Goal: Task Accomplishment & Management: Manage account settings

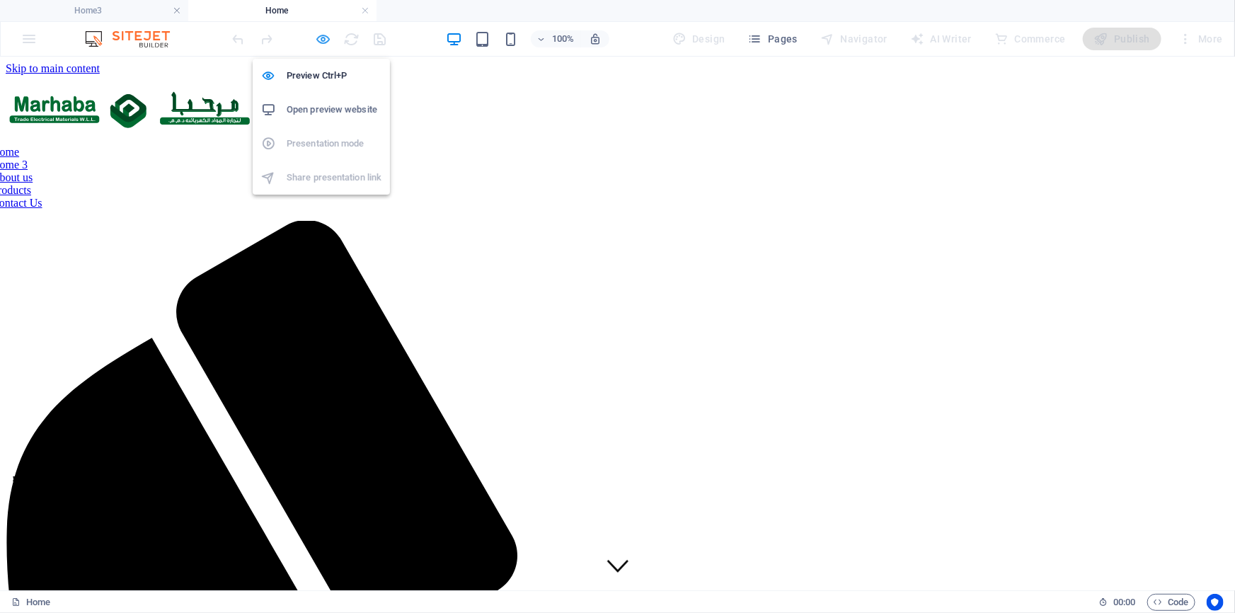
click at [319, 38] on icon "button" at bounding box center [324, 39] width 16 height 16
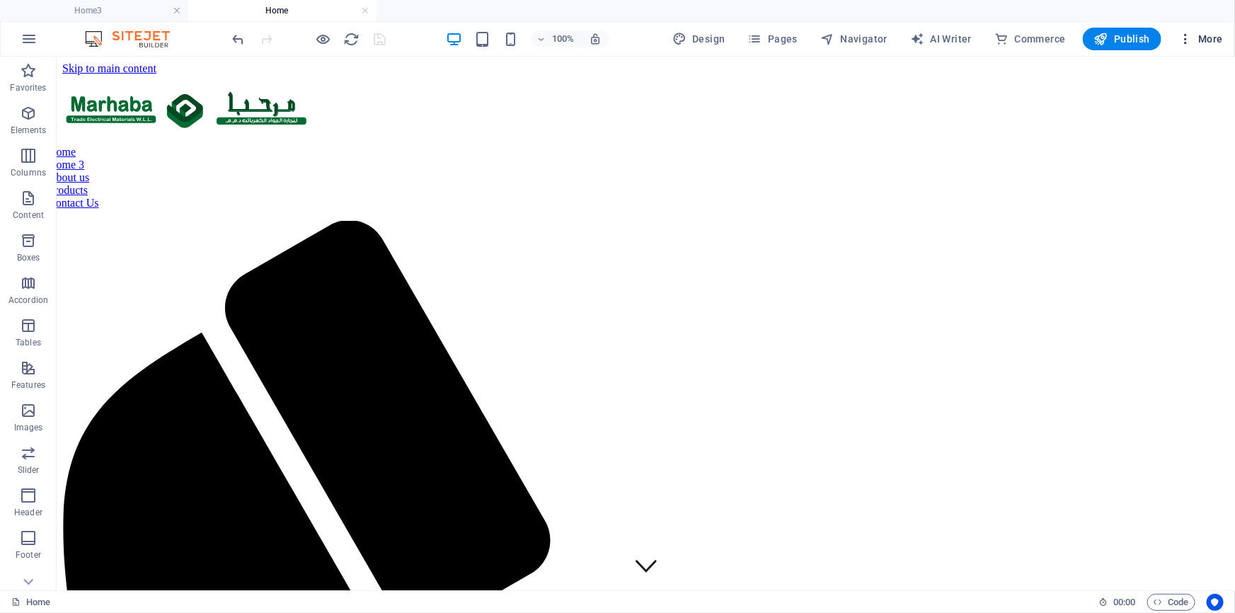
click at [1189, 42] on icon "button" at bounding box center [1186, 39] width 14 height 14
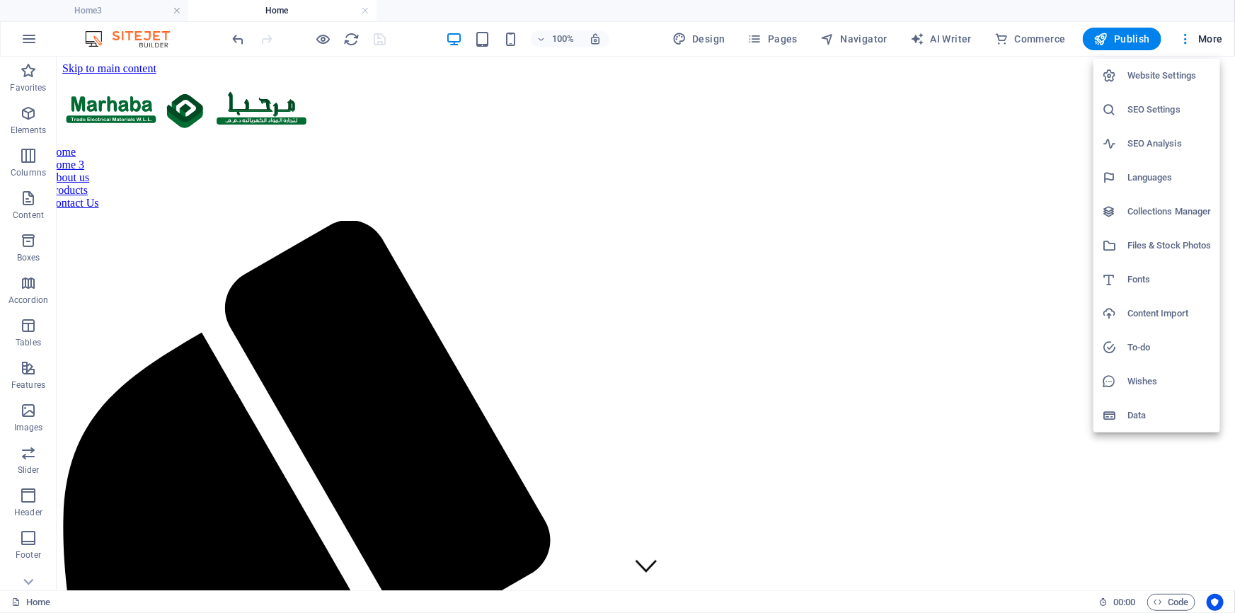
click at [1152, 81] on h6 "Website Settings" at bounding box center [1170, 75] width 84 height 17
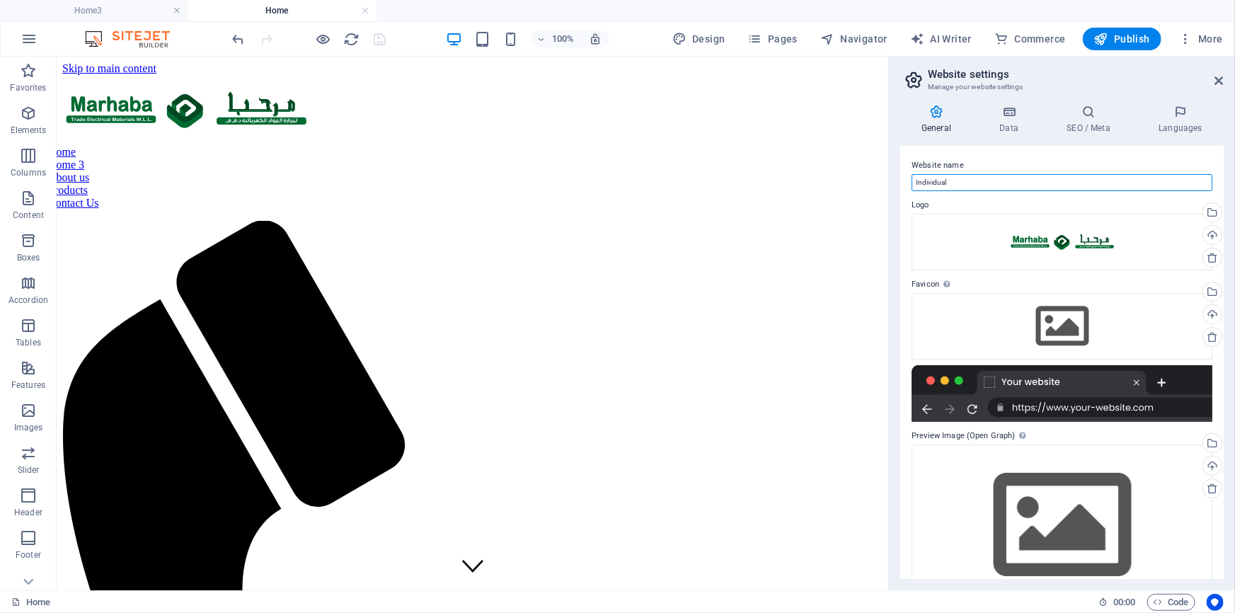
drag, startPoint x: 961, startPoint y: 184, endPoint x: 908, endPoint y: 184, distance: 53.8
click at [908, 184] on div "Website name Individual Logo Drag files here, click to choose files or select f…" at bounding box center [1062, 362] width 324 height 433
type input "Marhaba"
click at [1012, 113] on icon at bounding box center [1009, 112] width 62 height 14
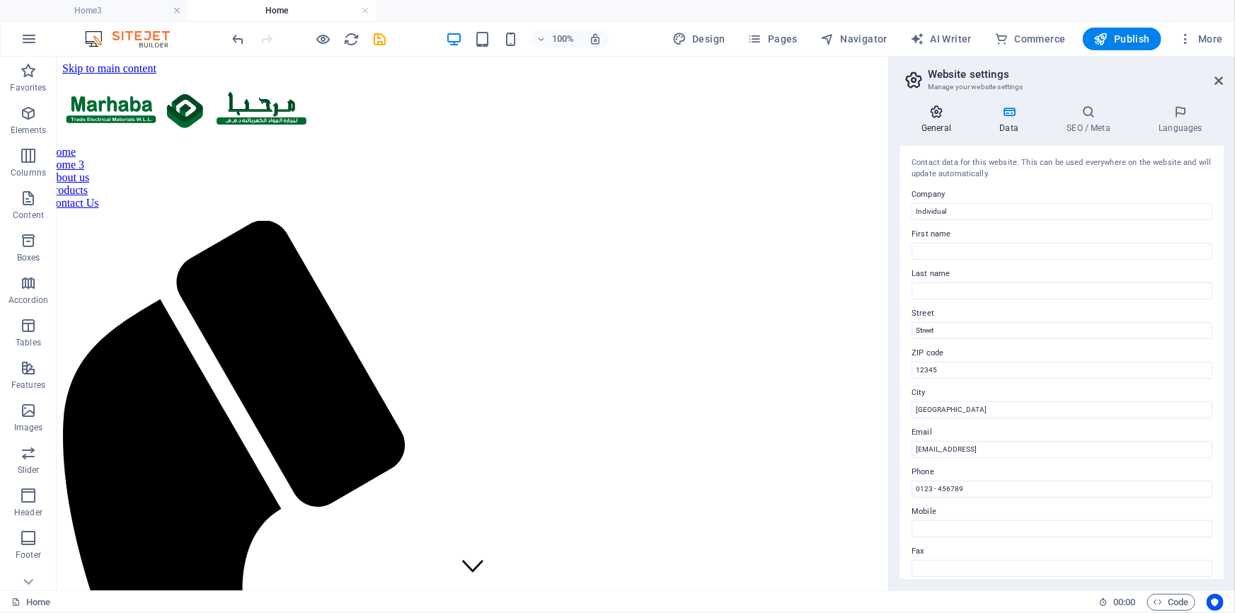
click at [942, 119] on h4 "General" at bounding box center [939, 120] width 78 height 30
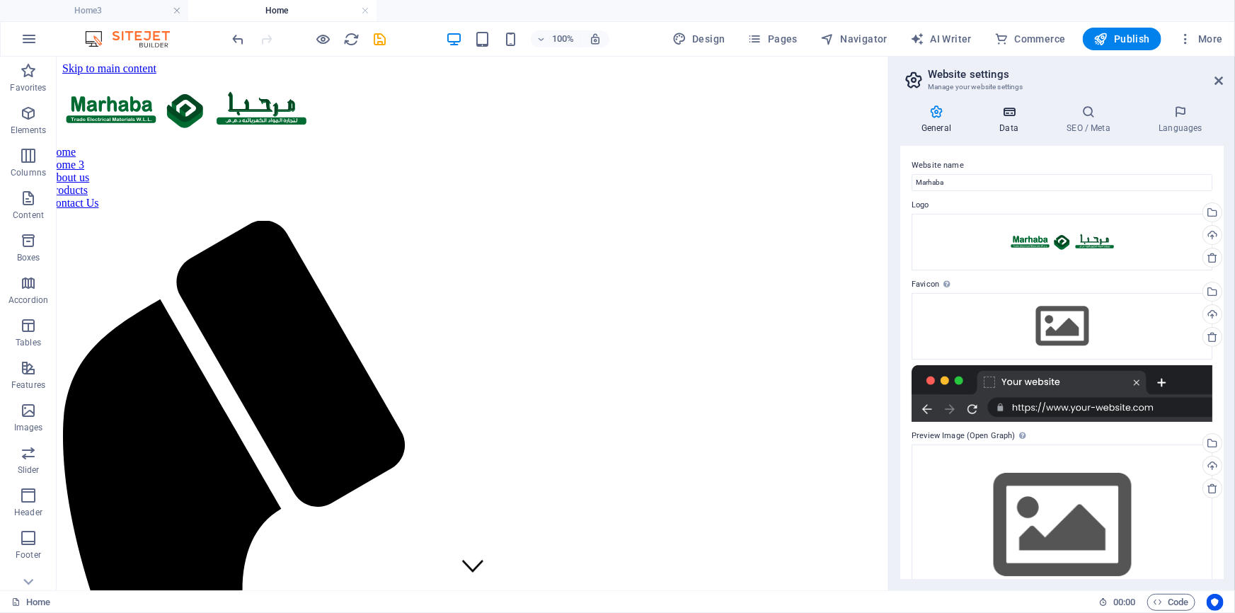
click at [1017, 125] on h4 "Data" at bounding box center [1011, 120] width 67 height 30
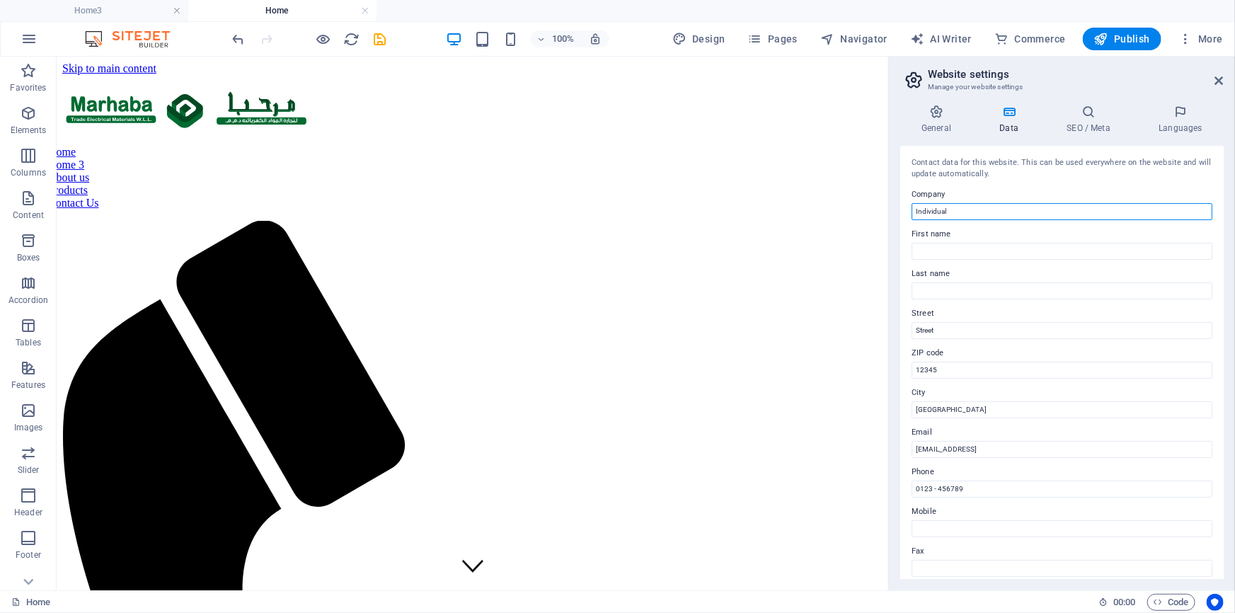
drag, startPoint x: 974, startPoint y: 212, endPoint x: 908, endPoint y: 215, distance: 65.9
click at [908, 215] on div "Contact data for this website. This can be used everywhere on the website and w…" at bounding box center [1062, 362] width 324 height 433
click at [1001, 212] on input "Marhaba Trade ElectricalmMaterials W.L.L" at bounding box center [1062, 211] width 301 height 17
type input "Marhaba Trade Electrical Materials W.L.L"
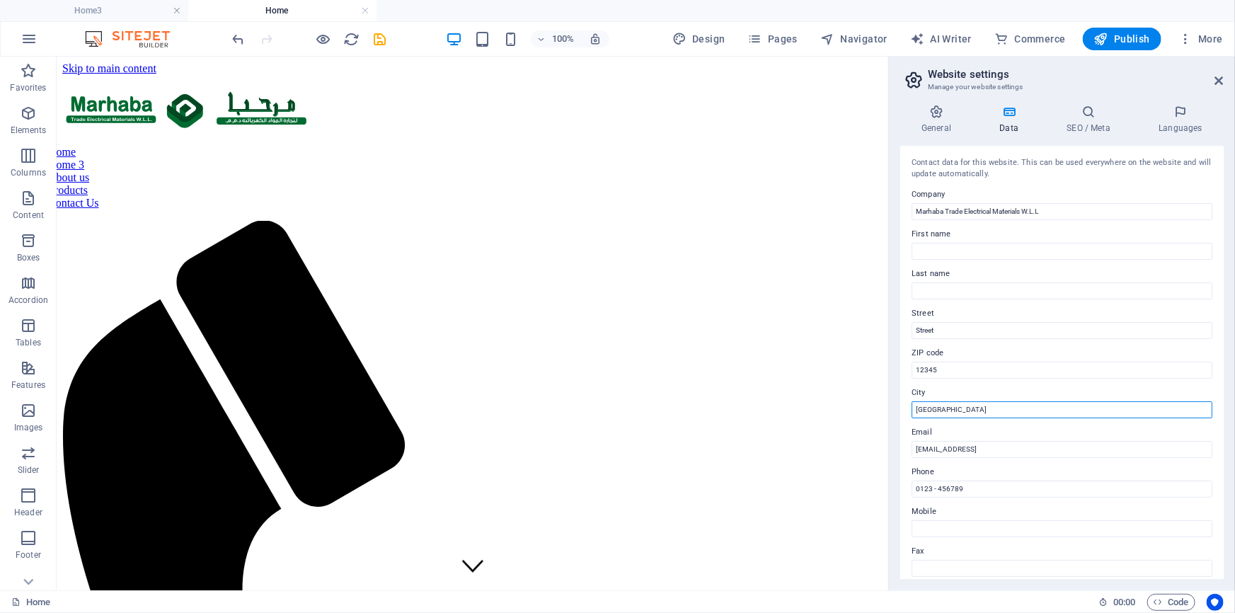
drag, startPoint x: 949, startPoint y: 406, endPoint x: 910, endPoint y: 405, distance: 38.9
click at [910, 405] on div "Contact data for this website. This can be used everywhere on the website and w…" at bounding box center [1062, 362] width 324 height 433
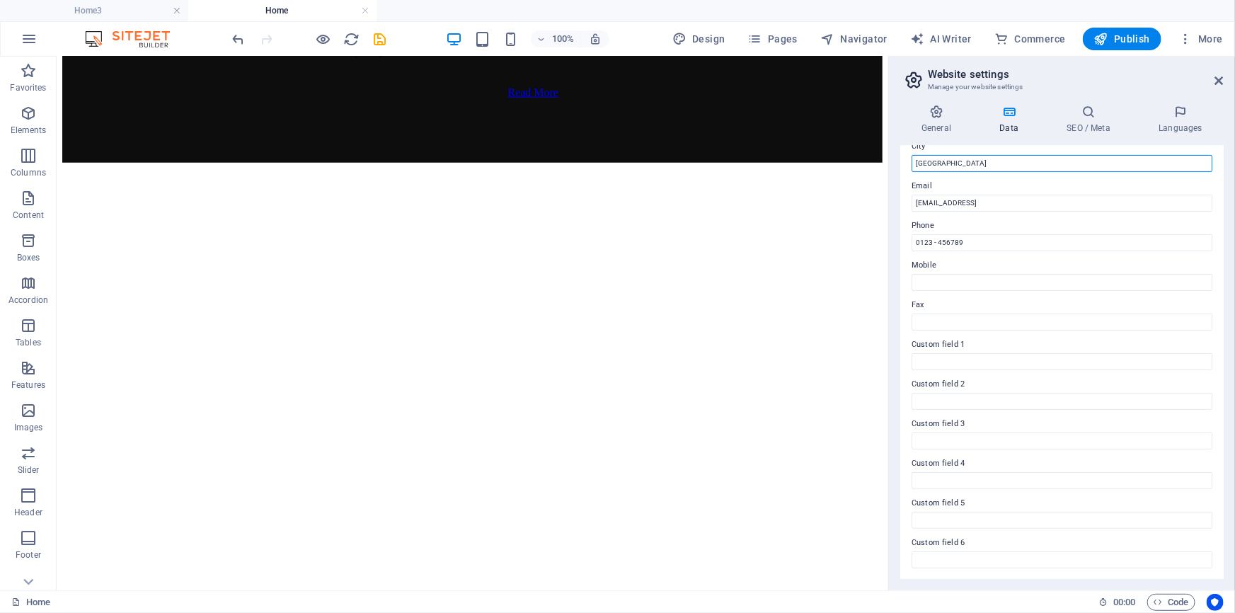
scroll to position [182, 0]
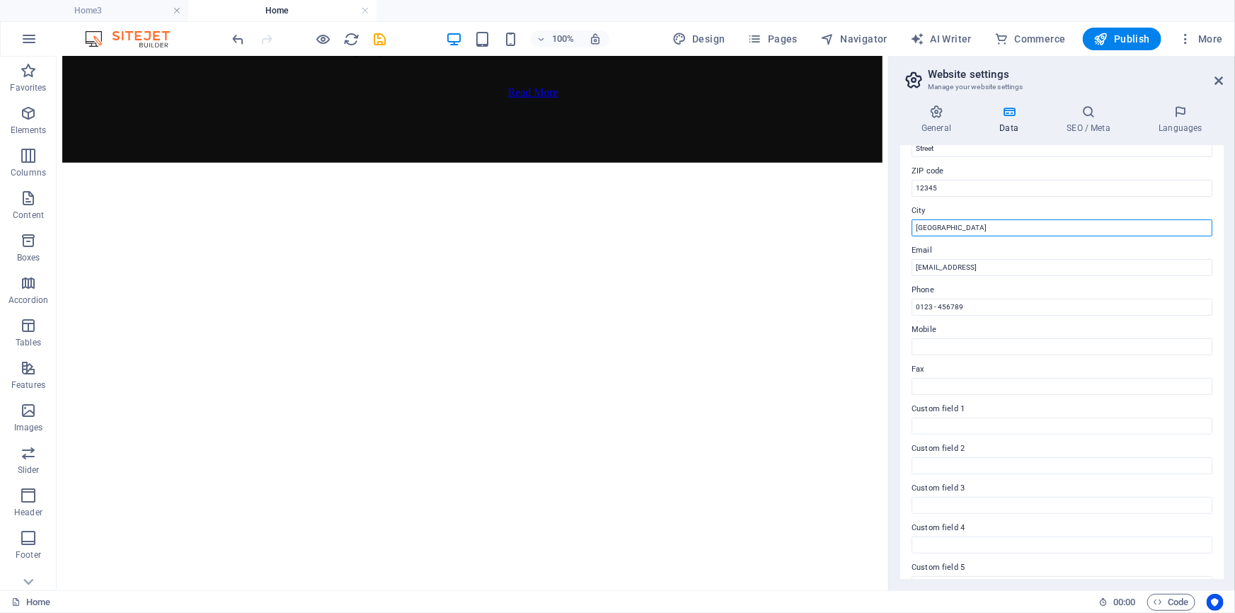
type input "[GEOGRAPHIC_DATA]"
click at [970, 250] on label "Email" at bounding box center [1062, 250] width 301 height 17
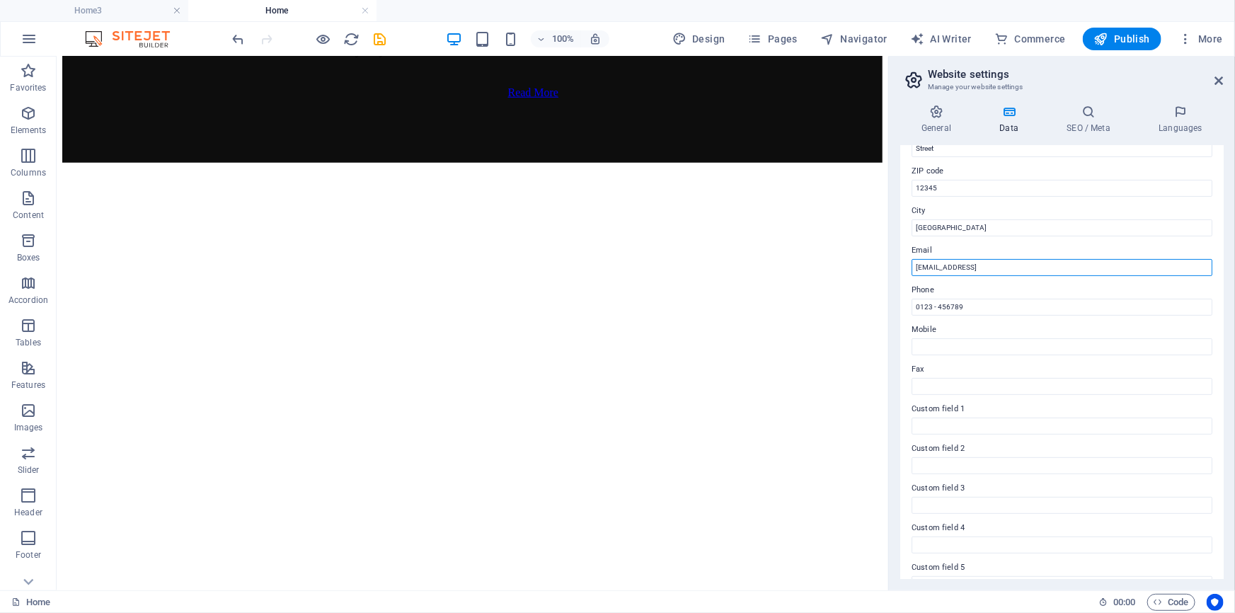
click at [970, 259] on input "[EMAIL_ADDRESS]" at bounding box center [1062, 267] width 301 height 17
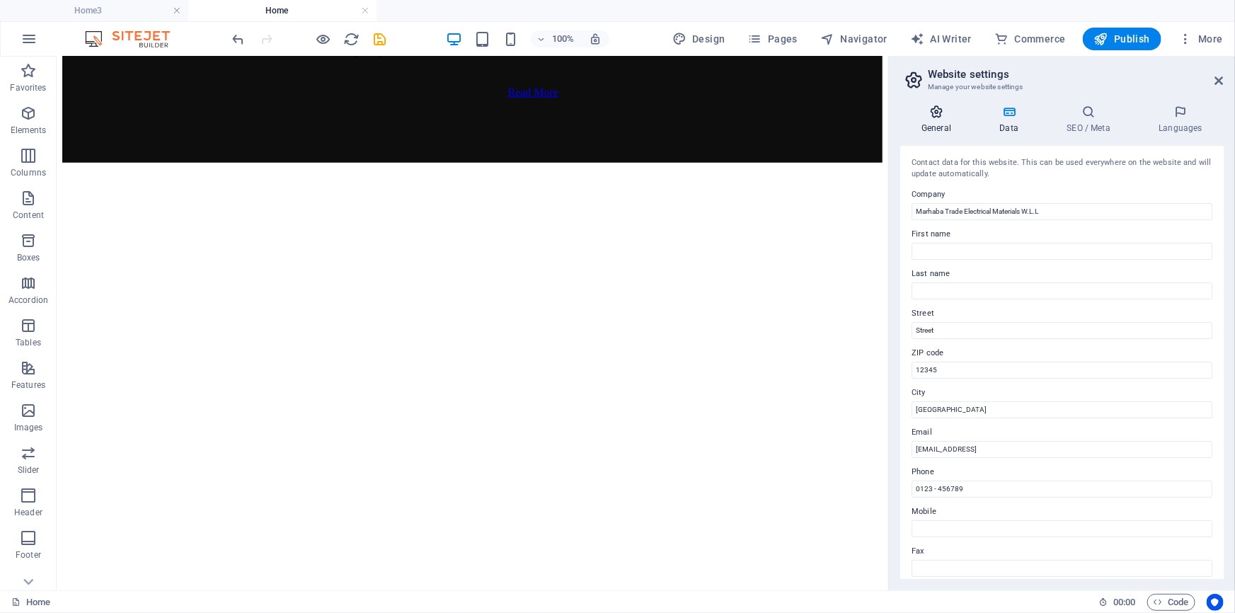
click at [933, 120] on h4 "General" at bounding box center [939, 120] width 78 height 30
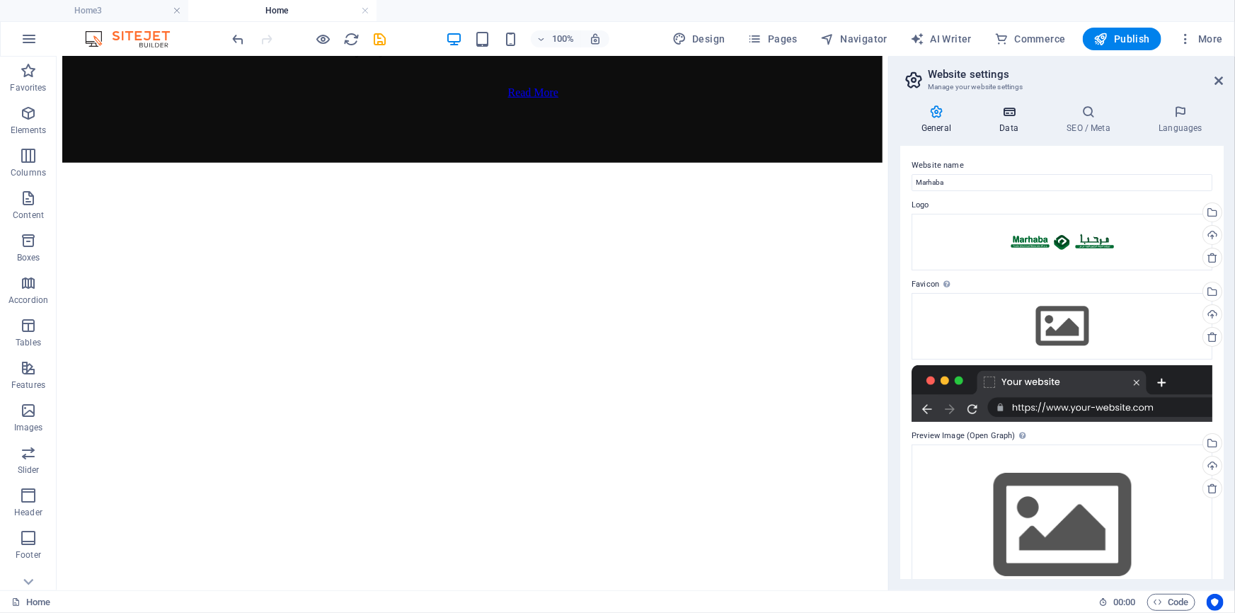
click at [1015, 119] on h4 "Data" at bounding box center [1011, 120] width 67 height 30
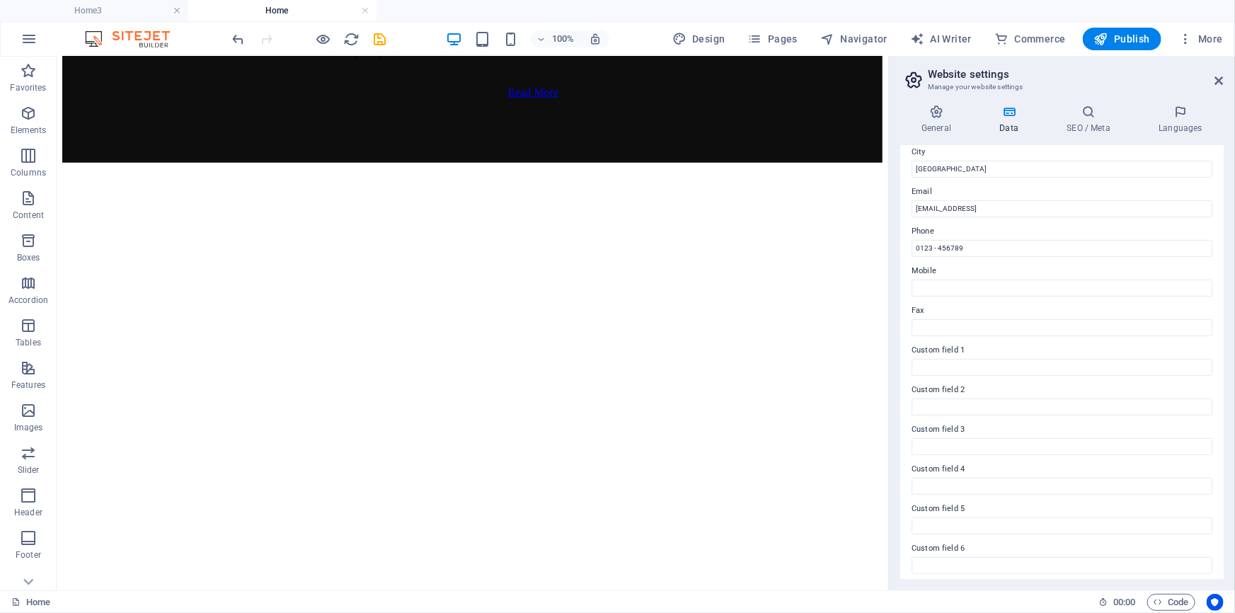
scroll to position [246, 0]
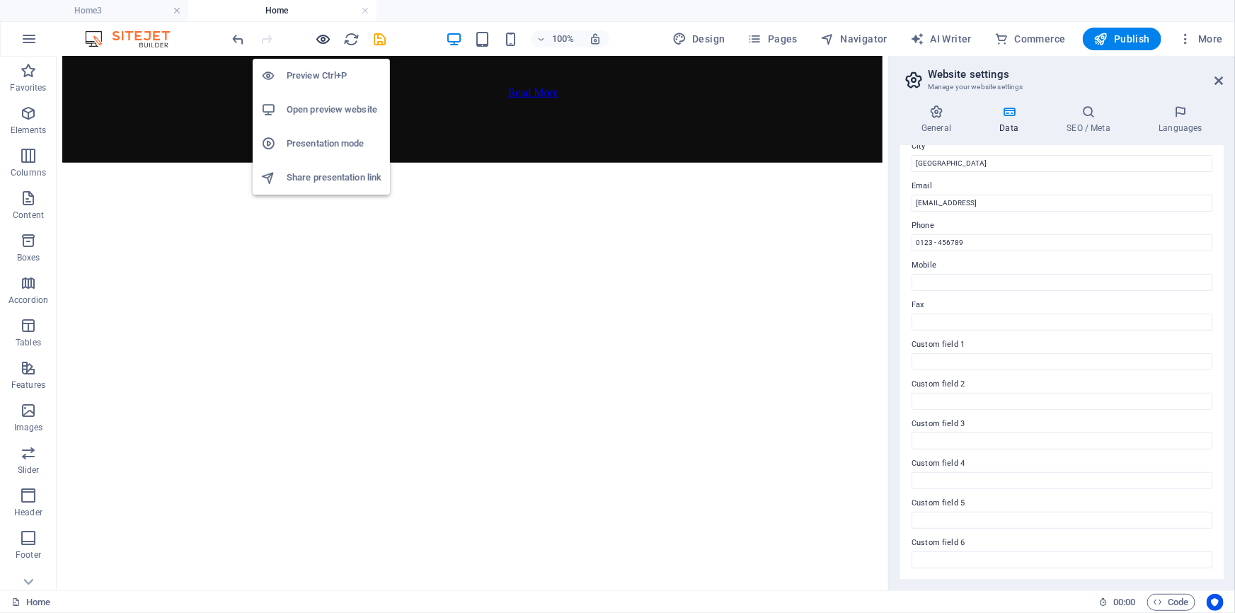
click at [321, 38] on icon "button" at bounding box center [324, 39] width 16 height 16
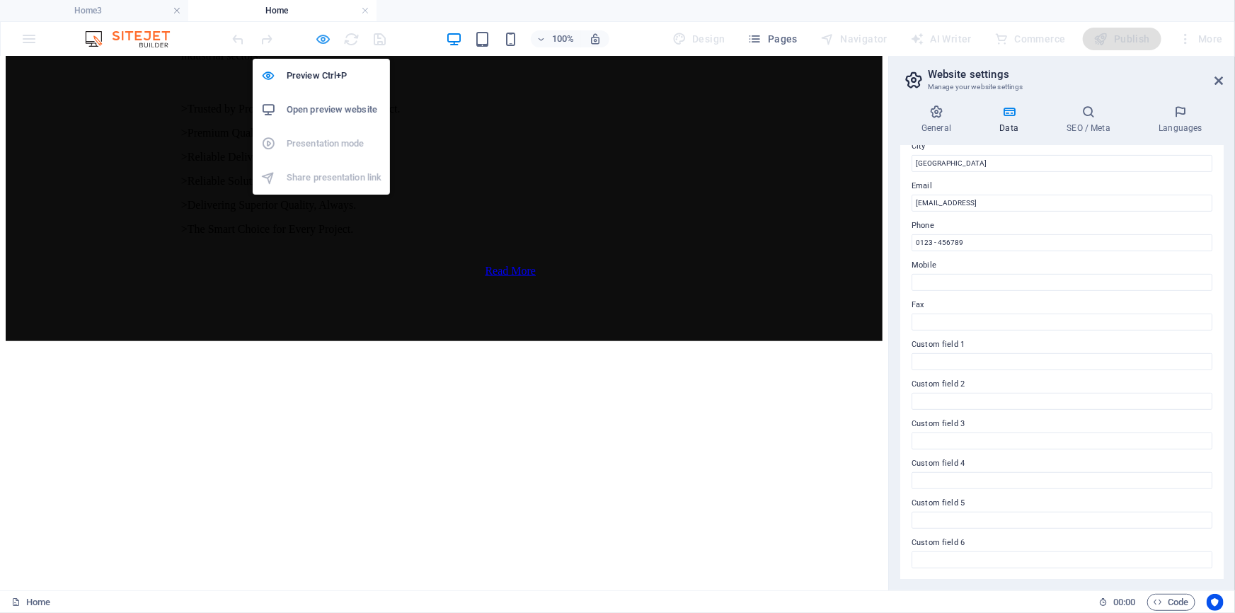
scroll to position [4087, 0]
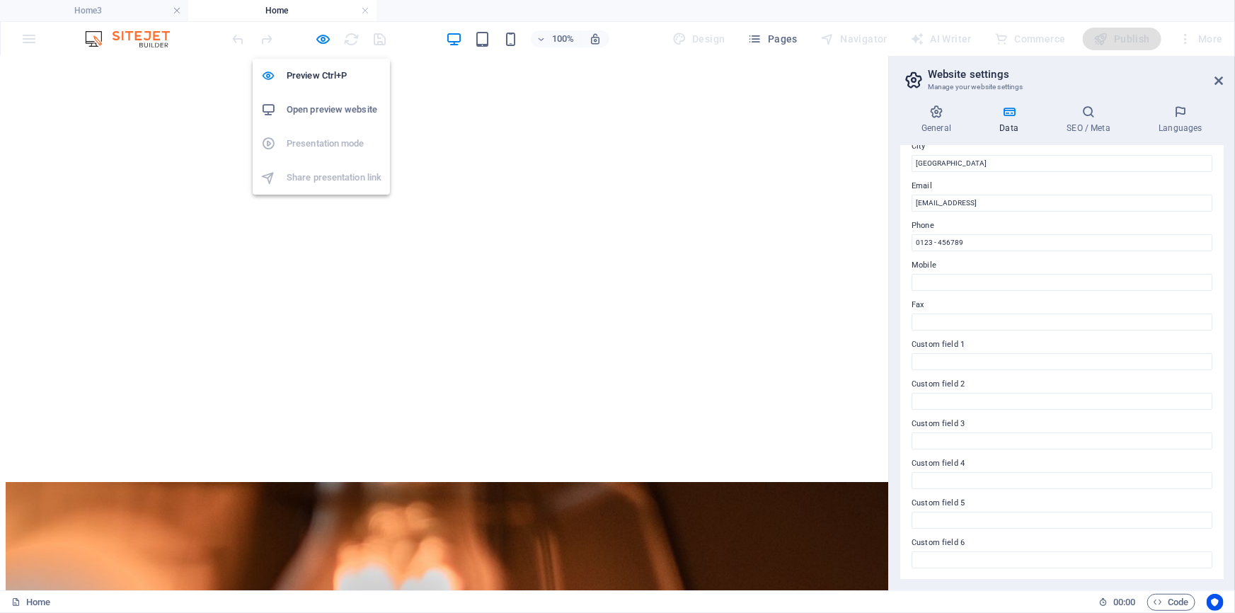
click at [323, 108] on h6 "Open preview website" at bounding box center [334, 109] width 95 height 17
click at [325, 38] on icon "button" at bounding box center [324, 39] width 16 height 16
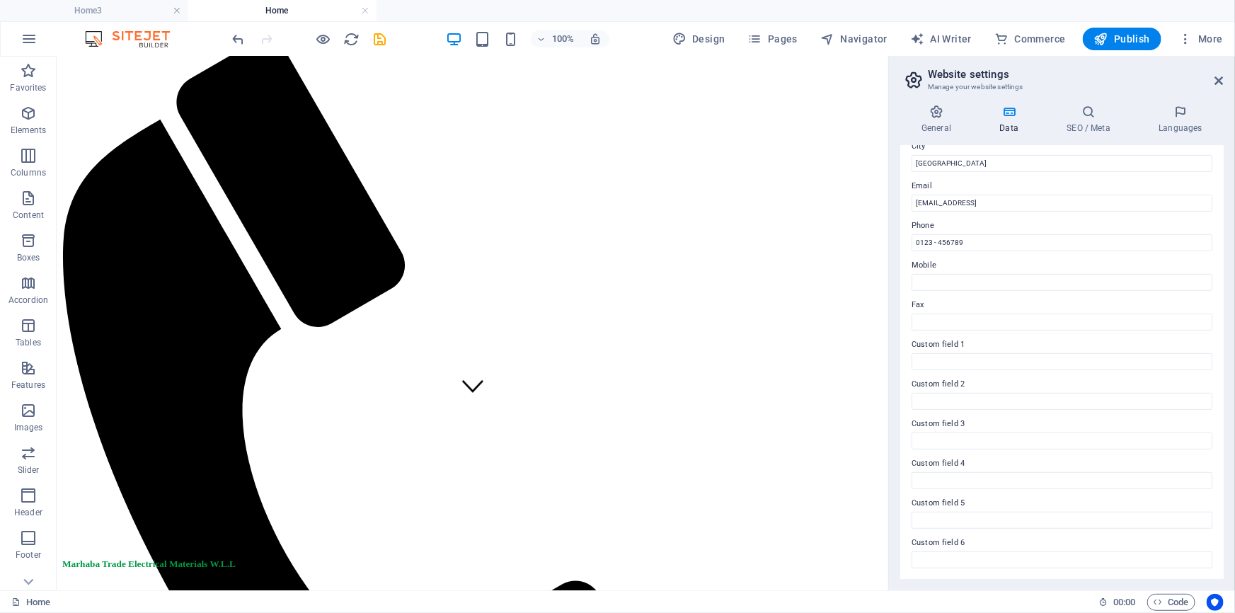
scroll to position [0, 0]
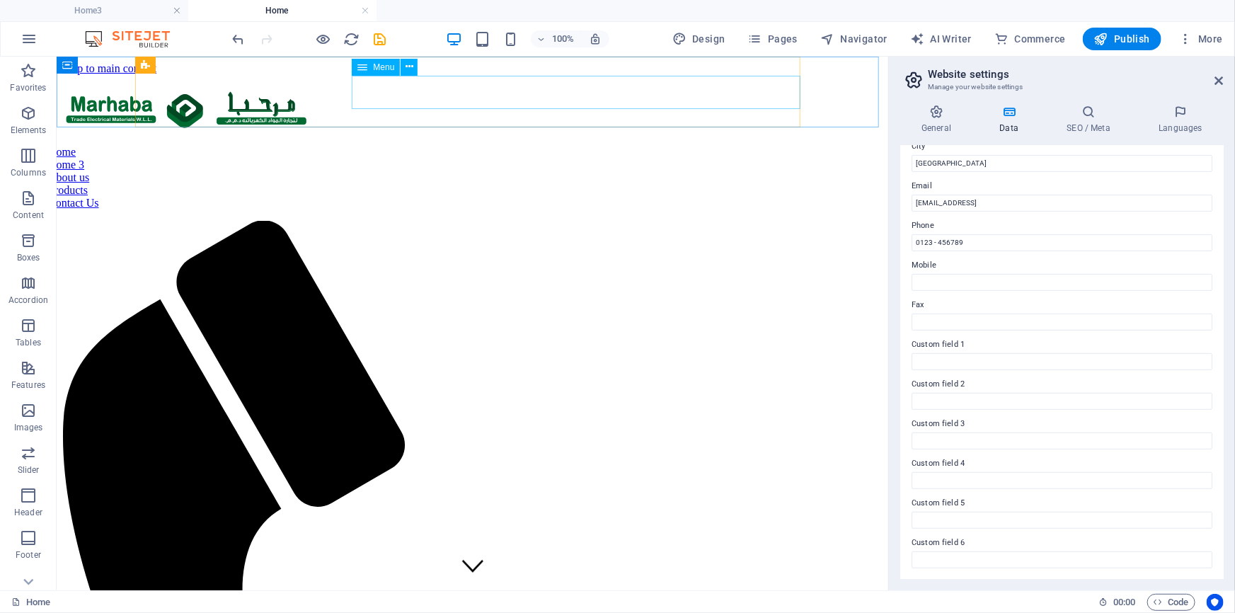
click at [389, 69] on span "Menu" at bounding box center [383, 67] width 21 height 8
select select
select select "1"
select select
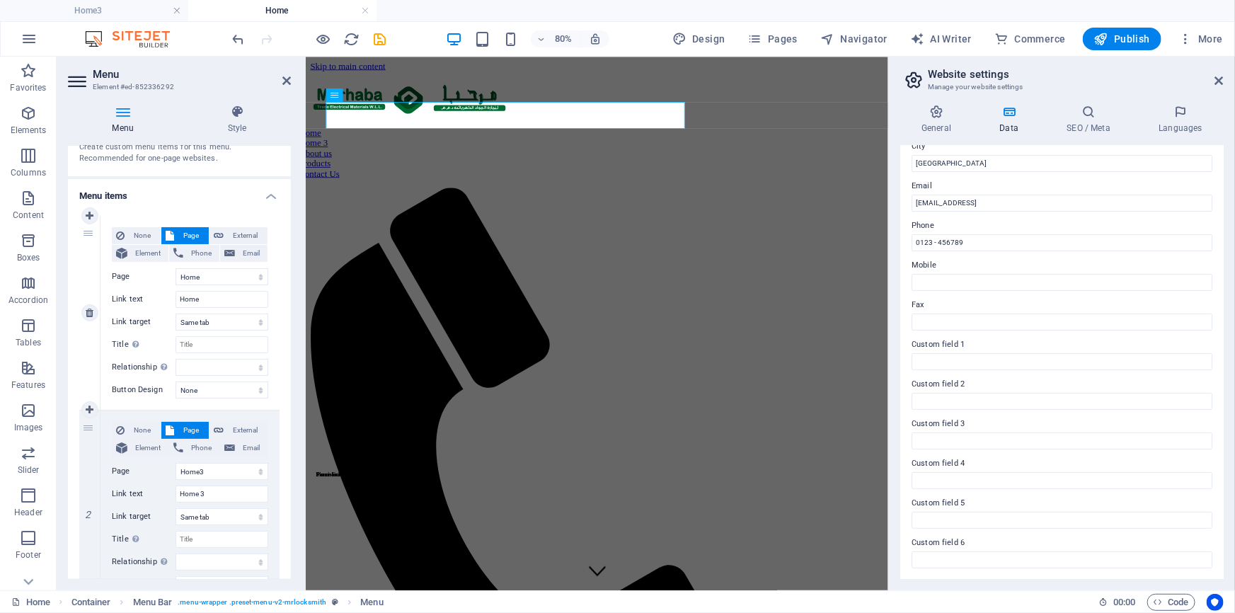
scroll to position [128, 0]
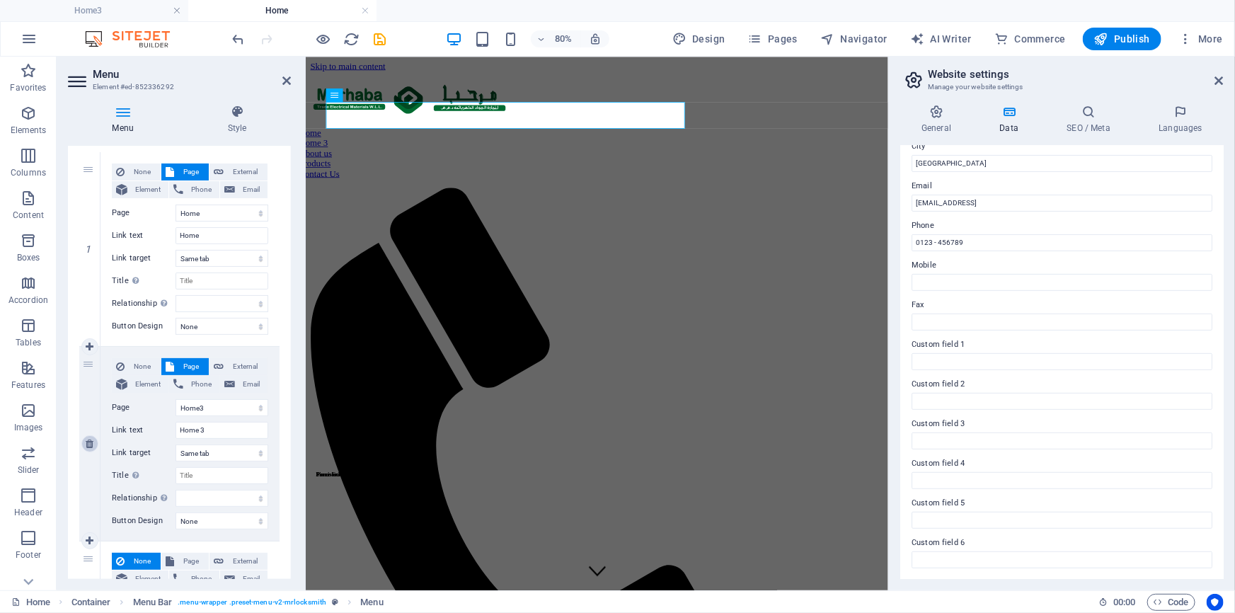
click at [91, 443] on icon at bounding box center [90, 444] width 8 height 10
select select
type input "About us"
type input "Products"
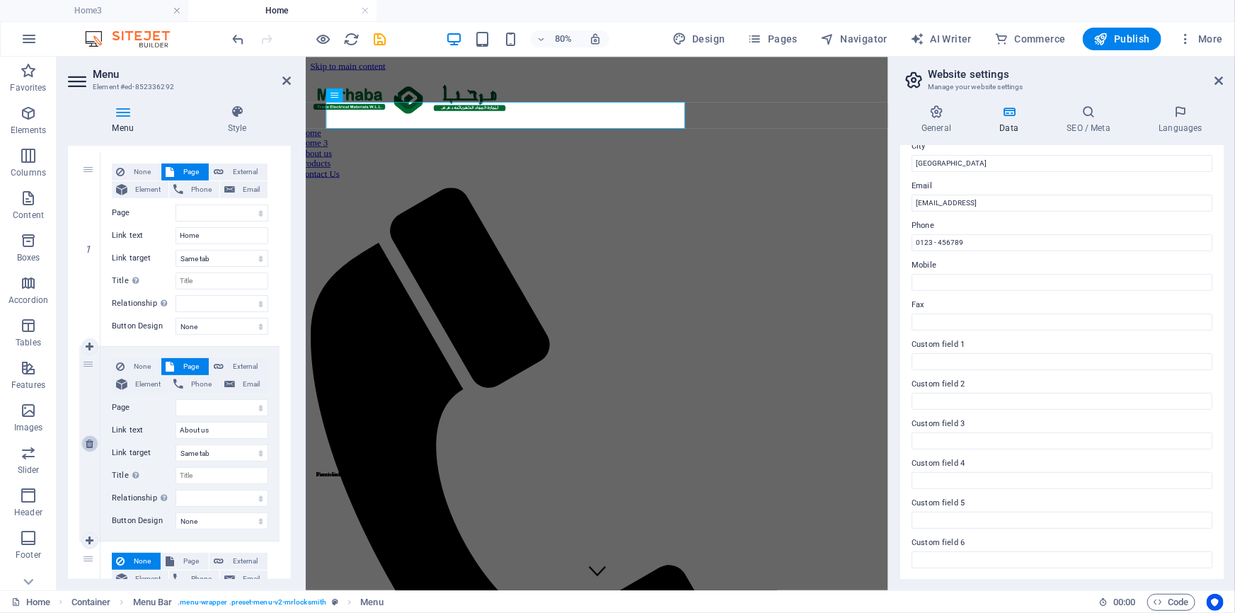
type input "Contact Us"
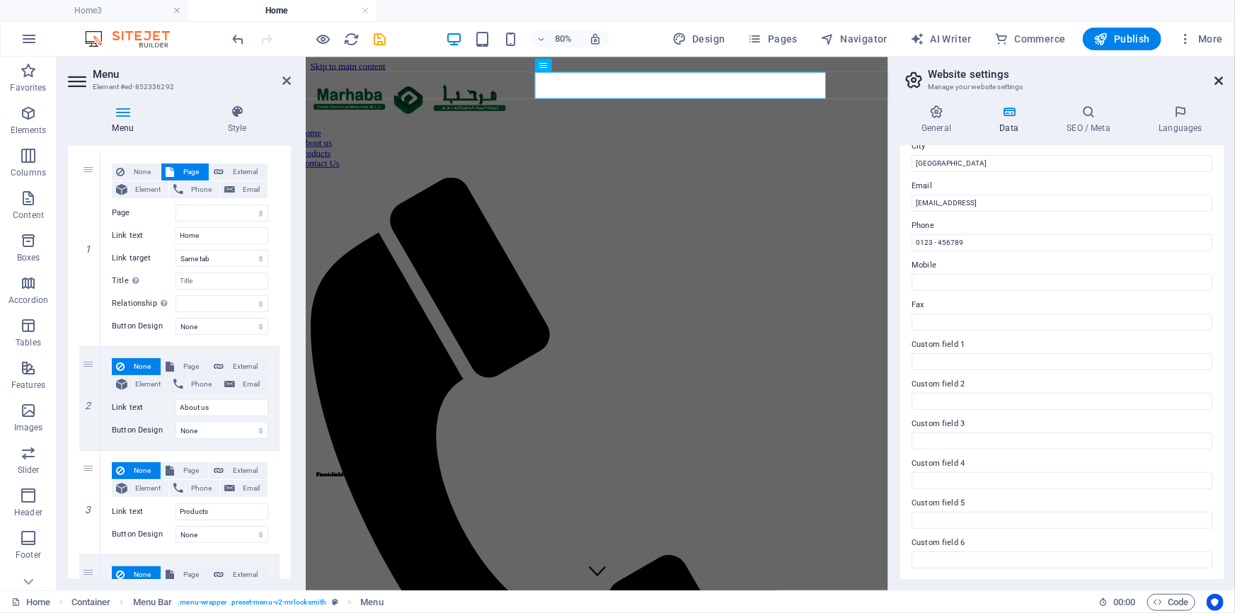
click at [1216, 80] on icon at bounding box center [1219, 80] width 8 height 11
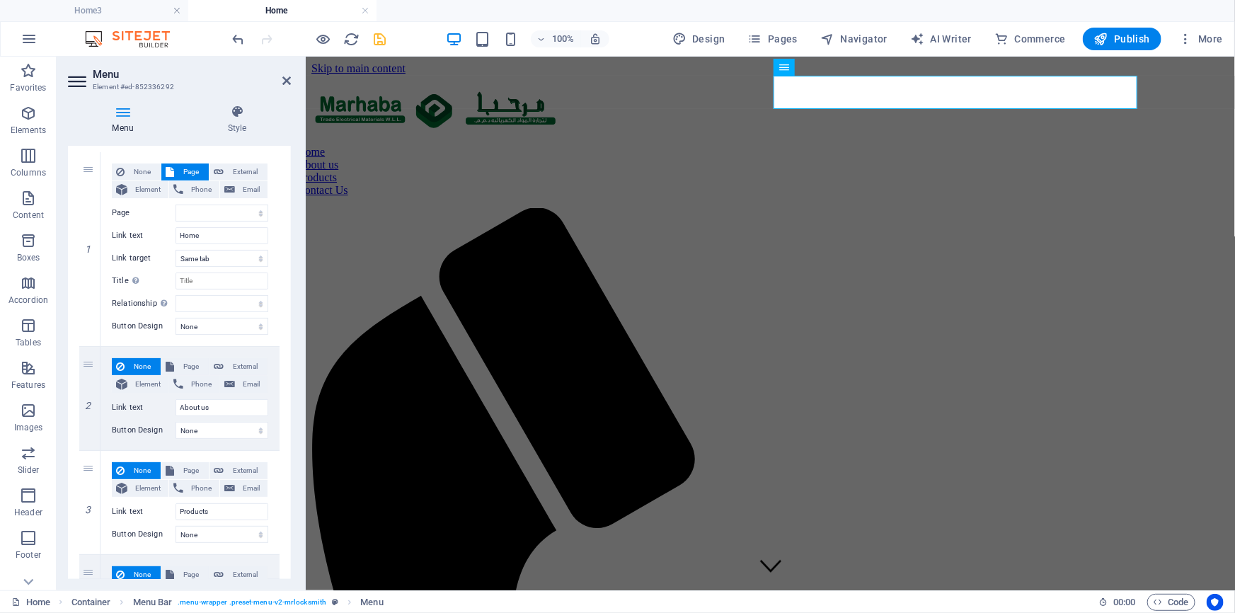
click at [384, 42] on icon "save" at bounding box center [380, 39] width 16 height 16
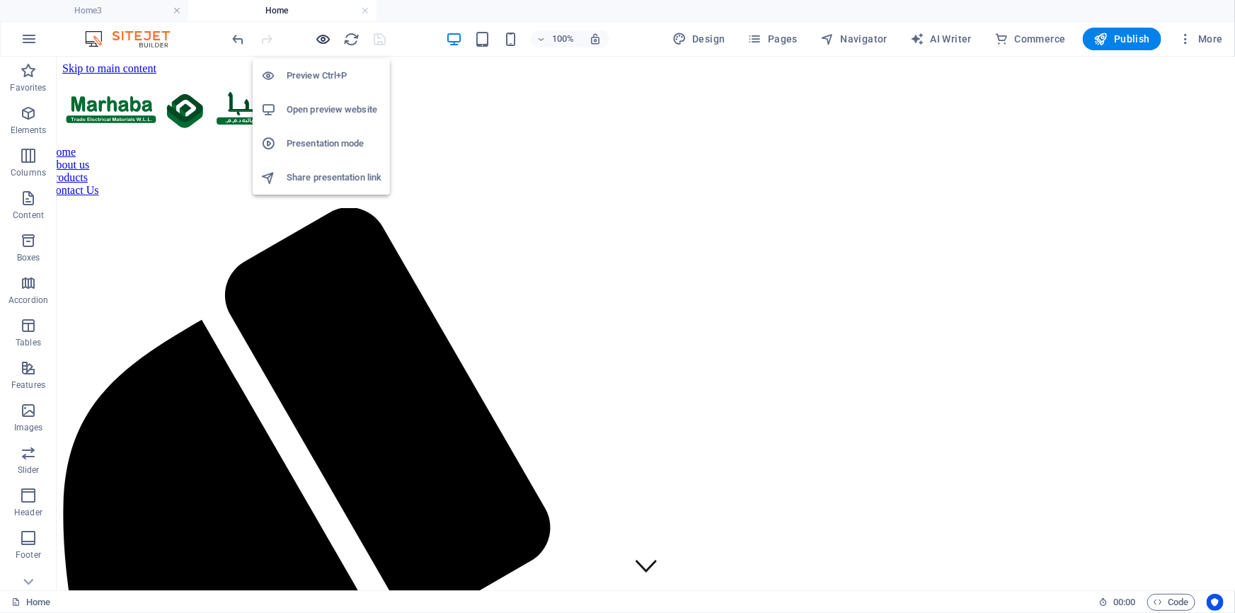
click at [324, 39] on icon "button" at bounding box center [324, 39] width 16 height 16
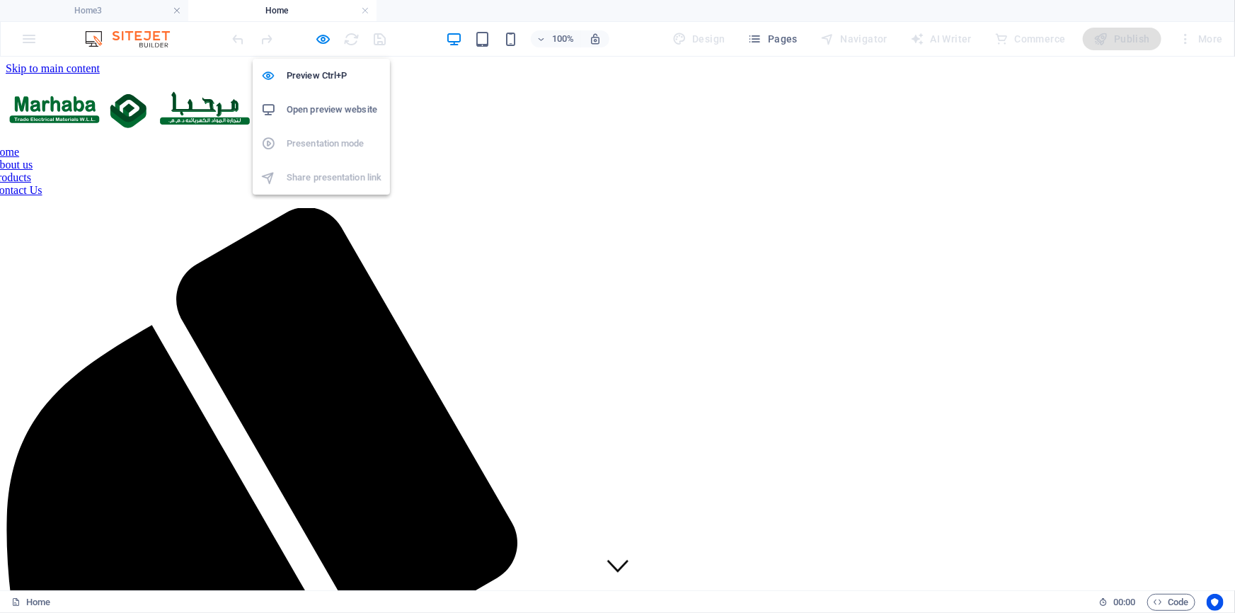
click at [329, 110] on h6 "Open preview website" at bounding box center [334, 109] width 95 height 17
click at [330, 41] on icon "button" at bounding box center [324, 39] width 16 height 16
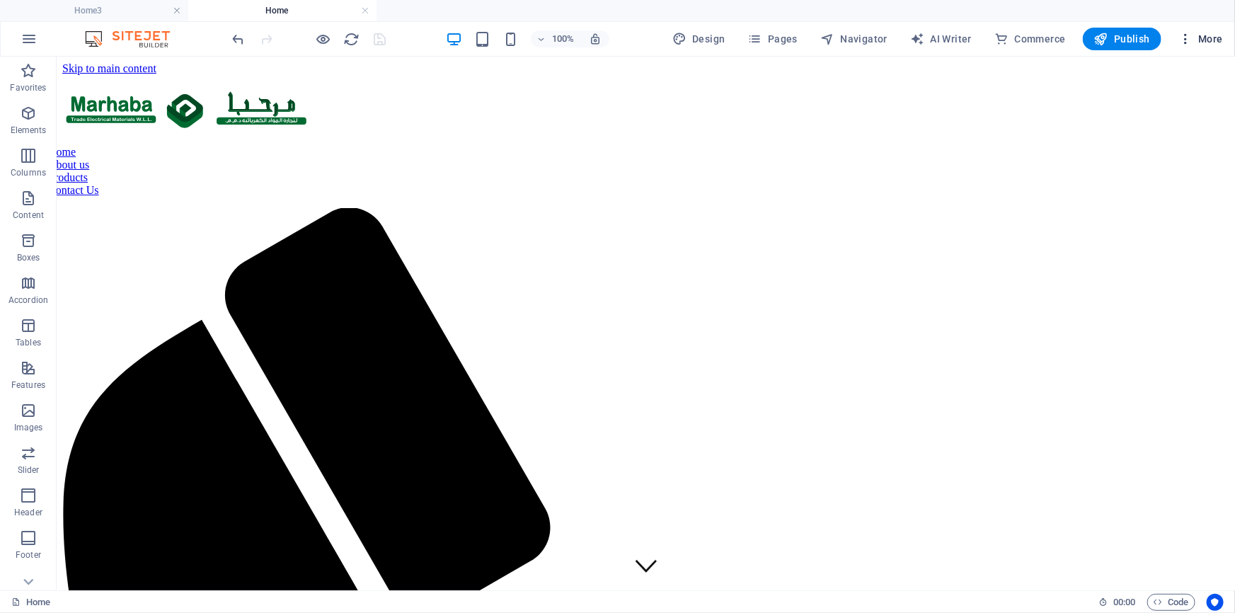
click at [1191, 38] on icon "button" at bounding box center [1186, 39] width 14 height 14
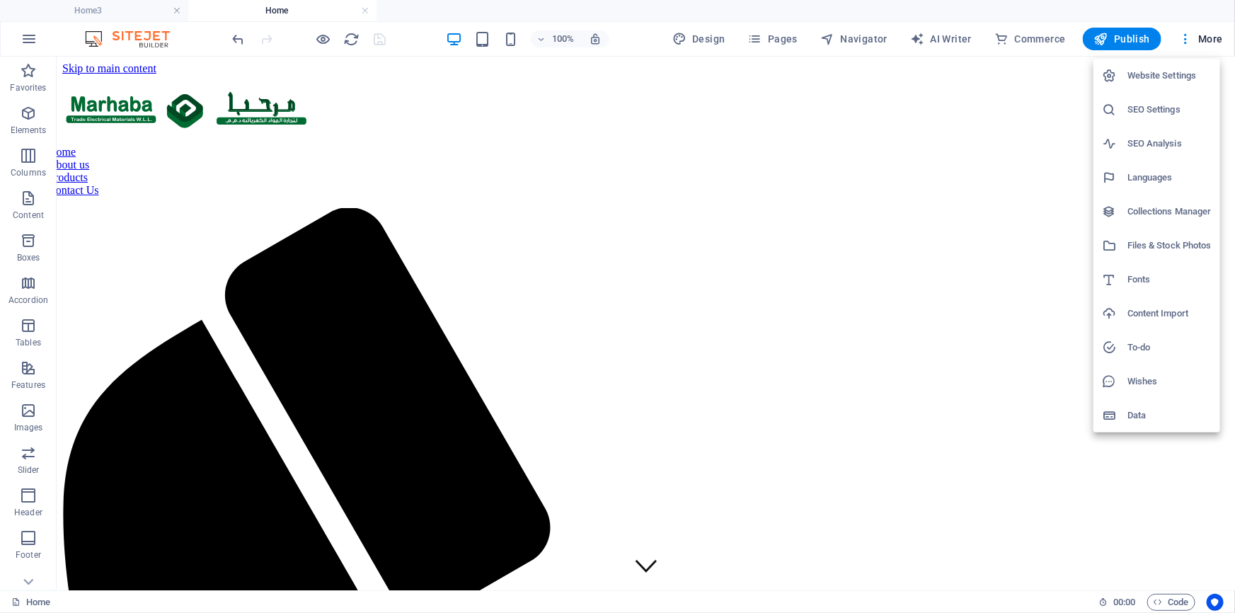
click at [1161, 78] on h6 "Website Settings" at bounding box center [1170, 75] width 84 height 17
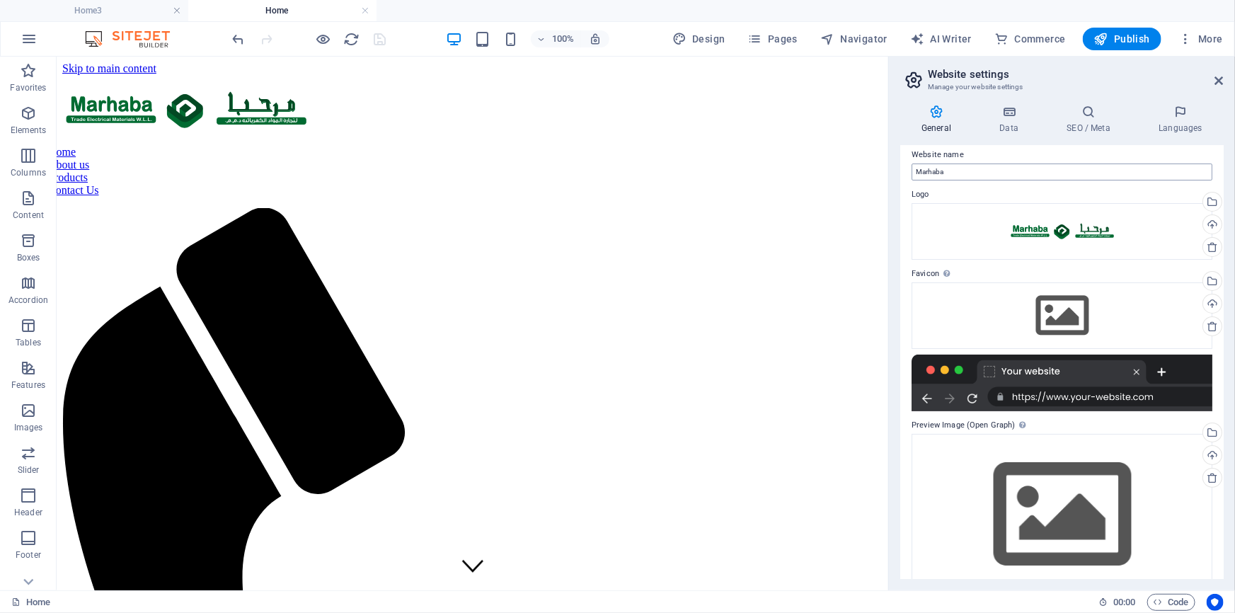
scroll to position [0, 0]
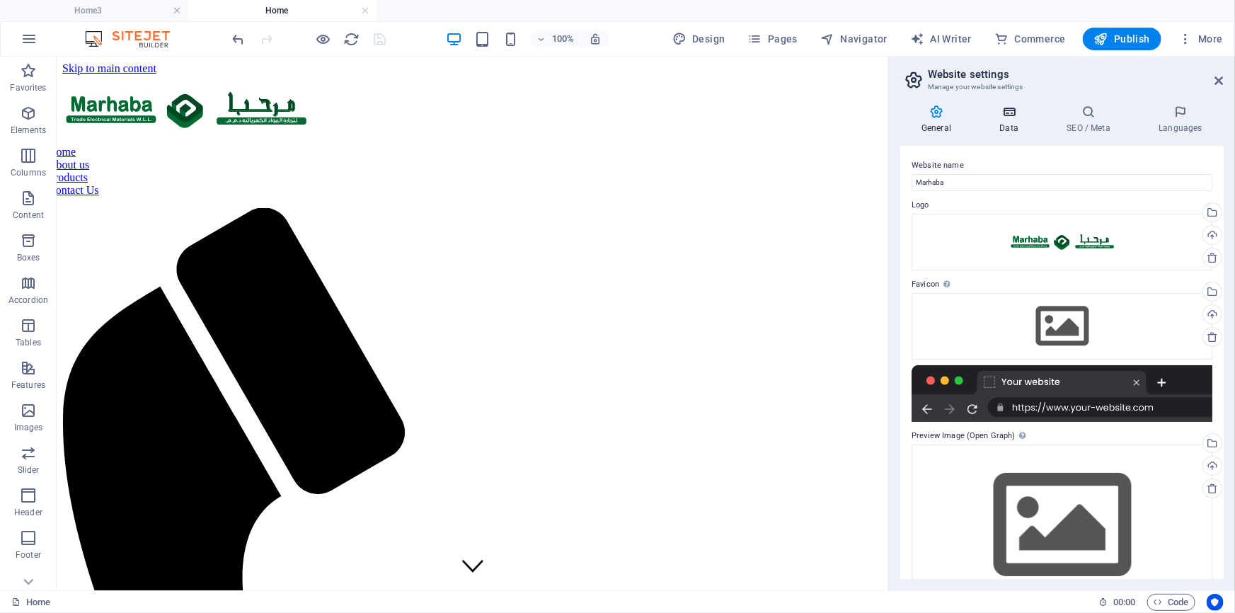
click at [1012, 124] on h4 "Data" at bounding box center [1011, 120] width 67 height 30
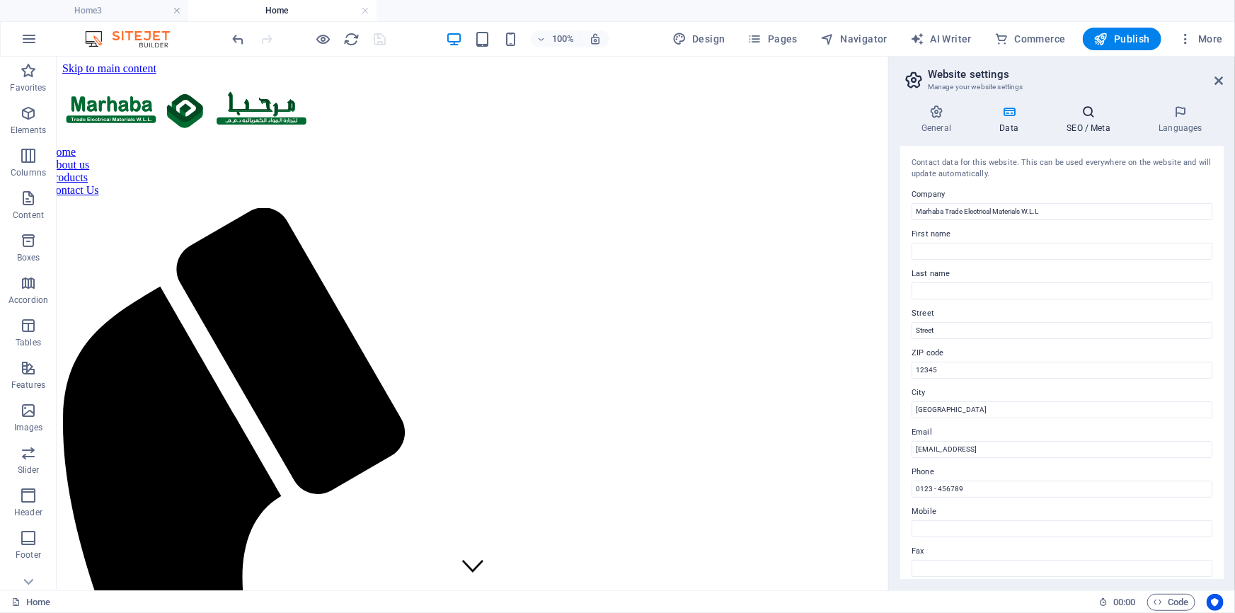
click at [1099, 124] on h4 "SEO / Meta" at bounding box center [1092, 120] width 92 height 30
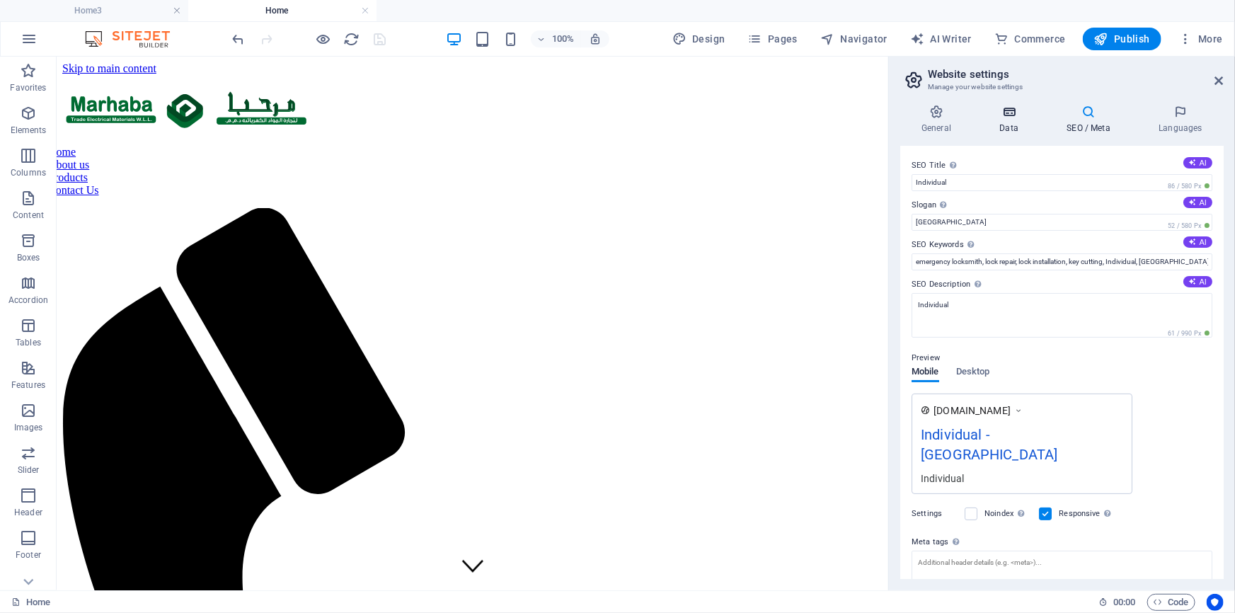
click at [1008, 119] on h4 "Data" at bounding box center [1011, 120] width 67 height 30
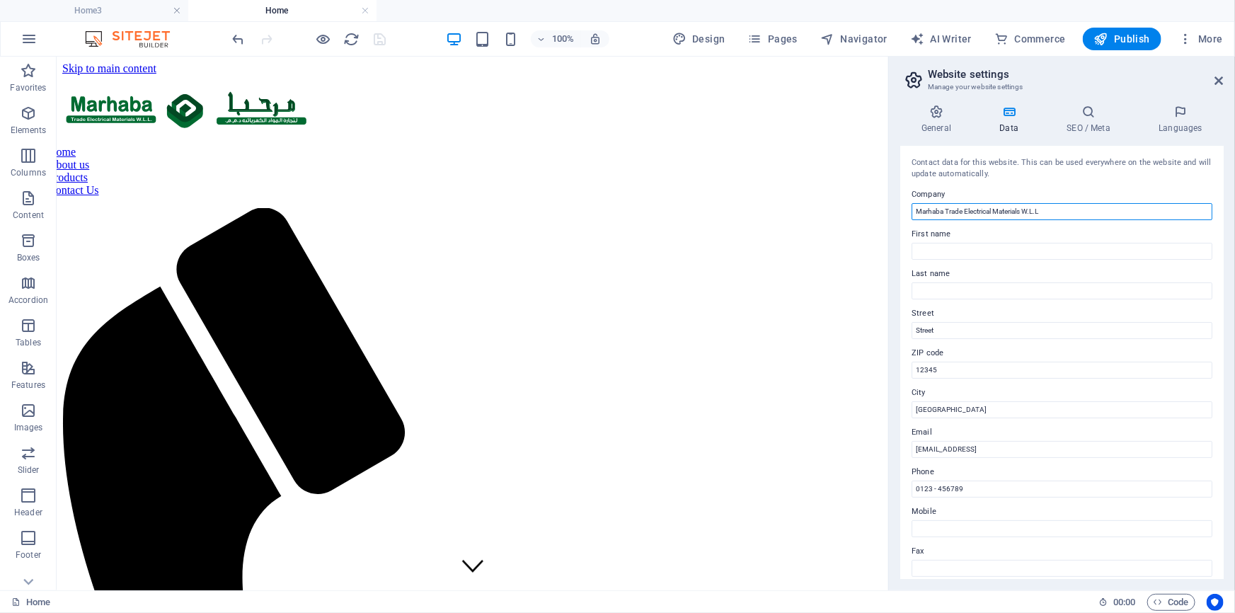
click at [1069, 207] on input "Marhaba Trade Electrical Materials W.L.L" at bounding box center [1062, 211] width 301 height 17
click at [1086, 123] on h4 "SEO / Meta" at bounding box center [1092, 120] width 92 height 30
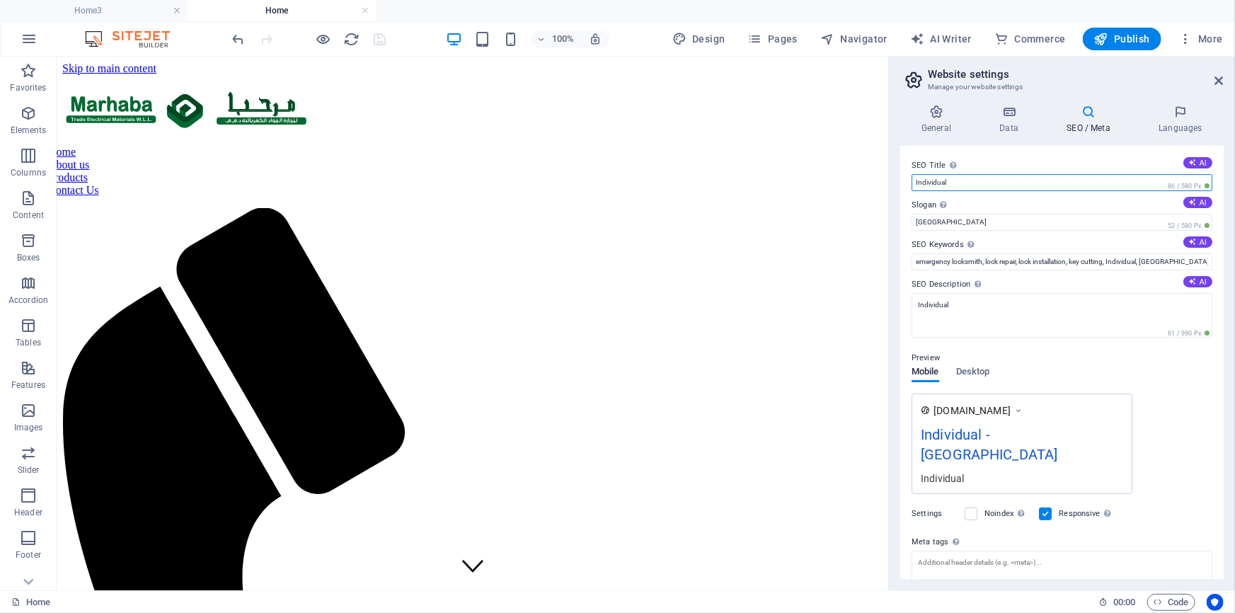
click at [966, 184] on input "Individual" at bounding box center [1062, 182] width 301 height 17
paste input "Marhaba Trade Electrical Materials W.L.L"
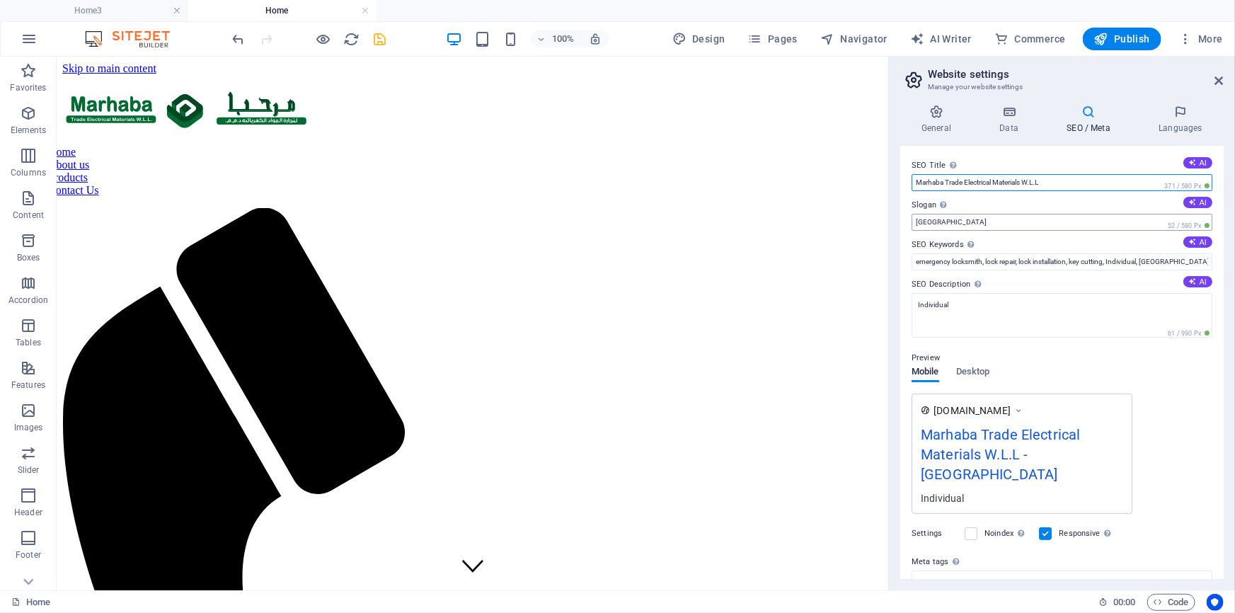
type input "Marhaba Trade Electrical Materials W.L.L"
drag, startPoint x: 944, startPoint y: 223, endPoint x: 909, endPoint y: 224, distance: 35.4
click at [909, 224] on div "SEO Title The title of your website - make it something that stands out in sear…" at bounding box center [1062, 362] width 324 height 433
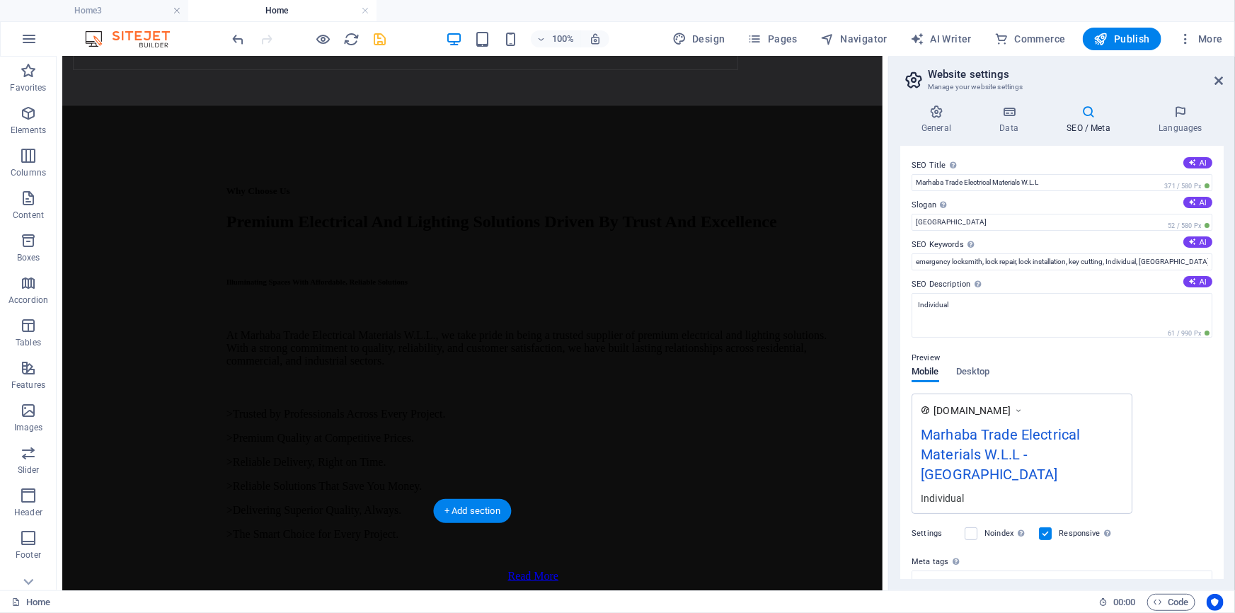
scroll to position [5920, 0]
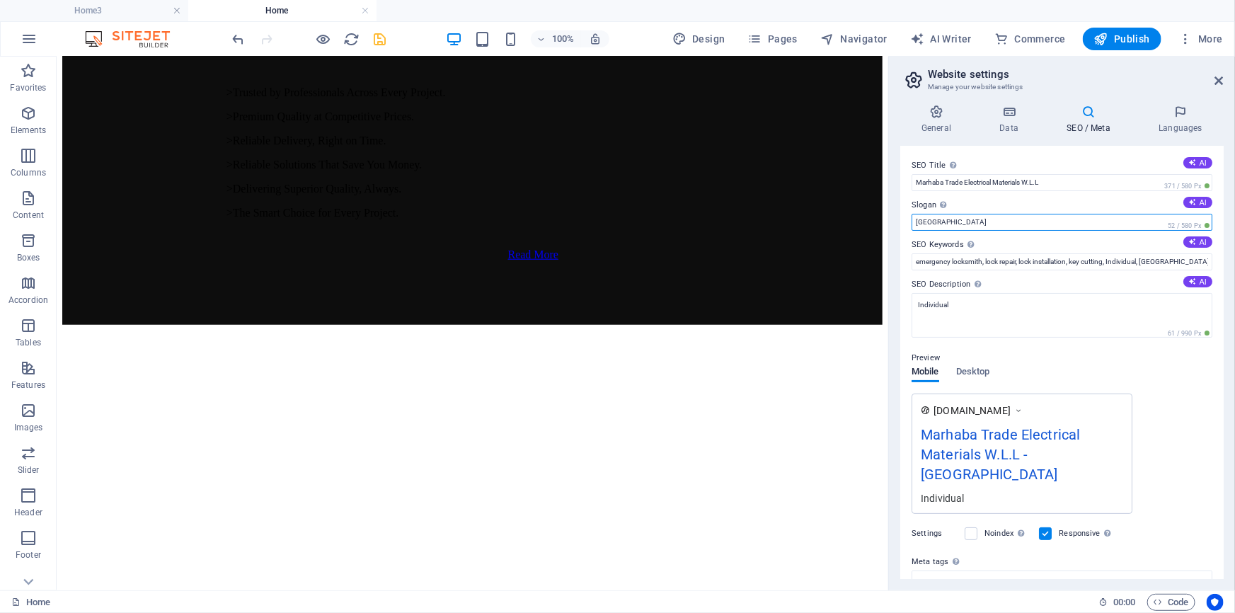
click at [930, 220] on input "[GEOGRAPHIC_DATA]" at bounding box center [1062, 222] width 301 height 17
drag, startPoint x: 946, startPoint y: 219, endPoint x: 912, endPoint y: 222, distance: 33.4
click at [912, 222] on input "[GEOGRAPHIC_DATA]" at bounding box center [1062, 222] width 301 height 17
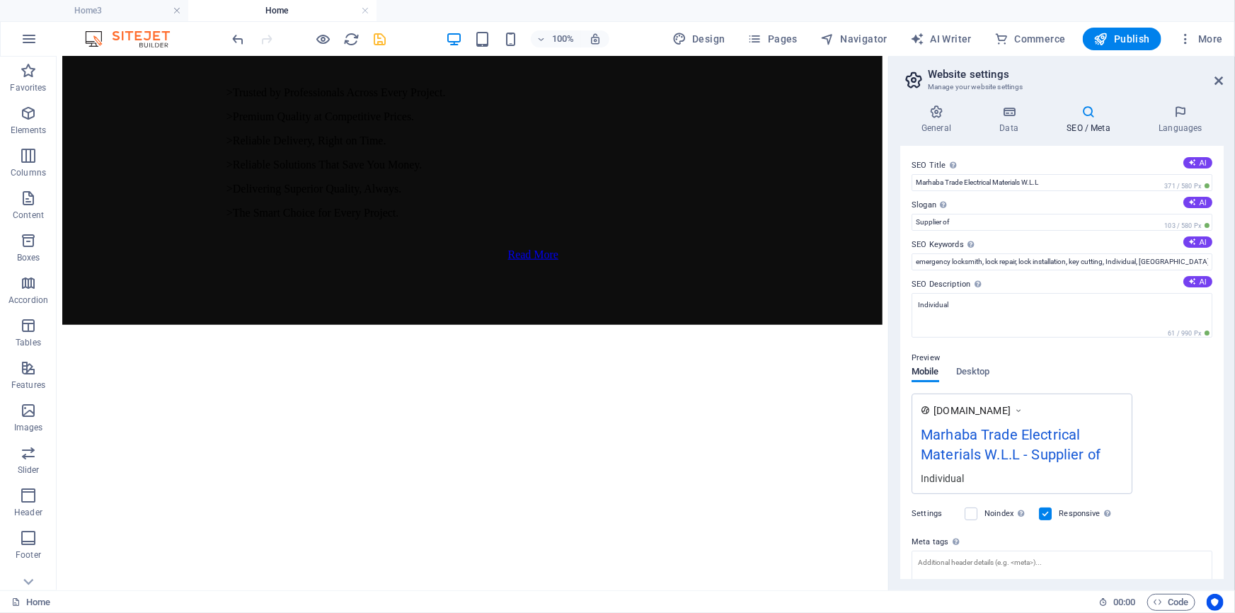
click at [1027, 239] on label "SEO Keywords Comma-separated list of keywords representing your website. AI" at bounding box center [1062, 244] width 301 height 17
click at [1027, 253] on input "emergency locksmith, lock repair, lock installation, key cutting, Individual, […" at bounding box center [1062, 261] width 301 height 17
click at [1023, 219] on input "Supplier of" at bounding box center [1062, 222] width 301 height 17
paste input "lectrical Equipments in GCC"
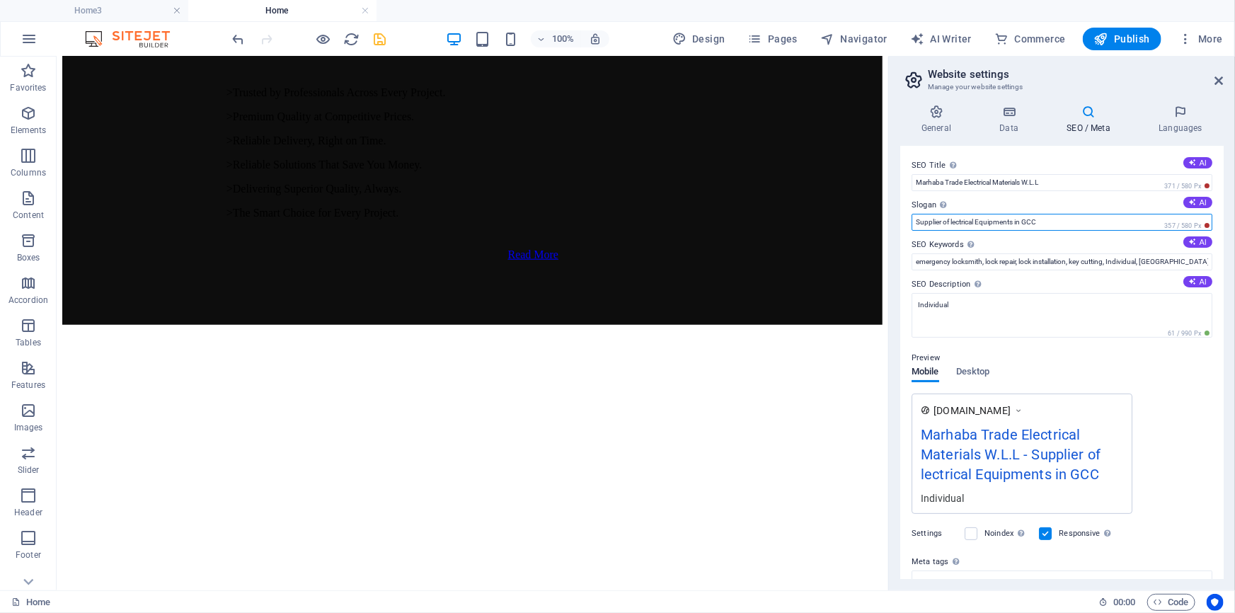
click at [954, 222] on input "Supplier of lectrical Equipments in GCC" at bounding box center [1062, 222] width 301 height 17
click at [1037, 221] on input "Supplier of LED lights and electrical Equipments in GCC" at bounding box center [1062, 222] width 301 height 17
type input "Supplier of LED lights and electrical equipment in GCC"
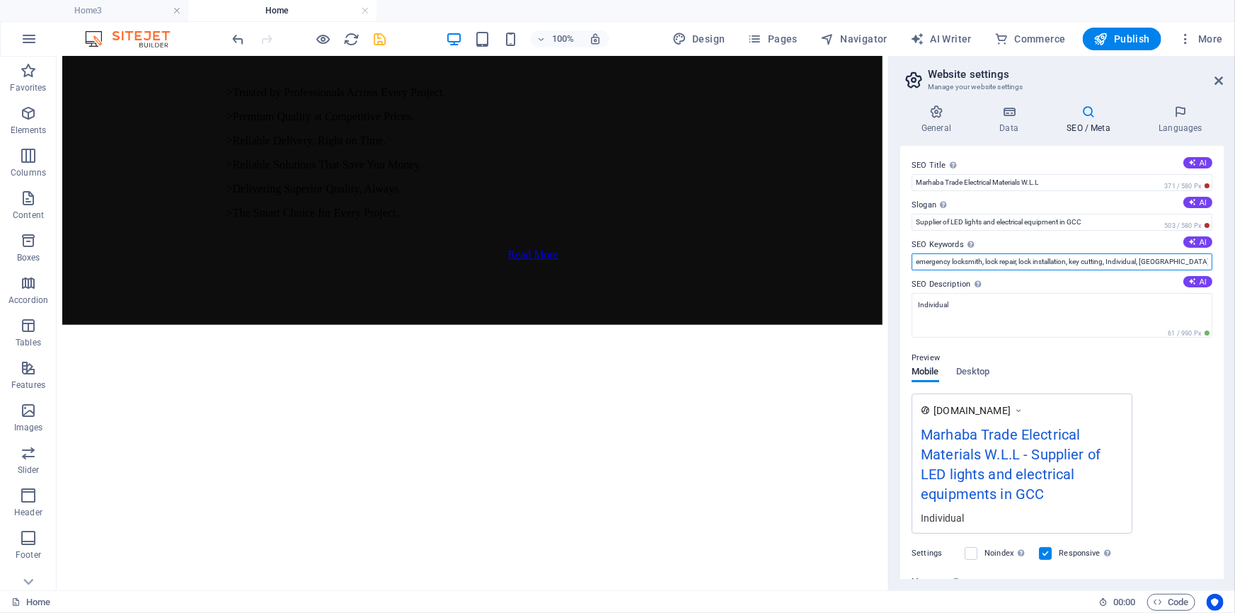
click at [1011, 262] on input "emergency locksmith, lock repair, lock installation, key cutting, Individual, […" at bounding box center [1062, 261] width 301 height 17
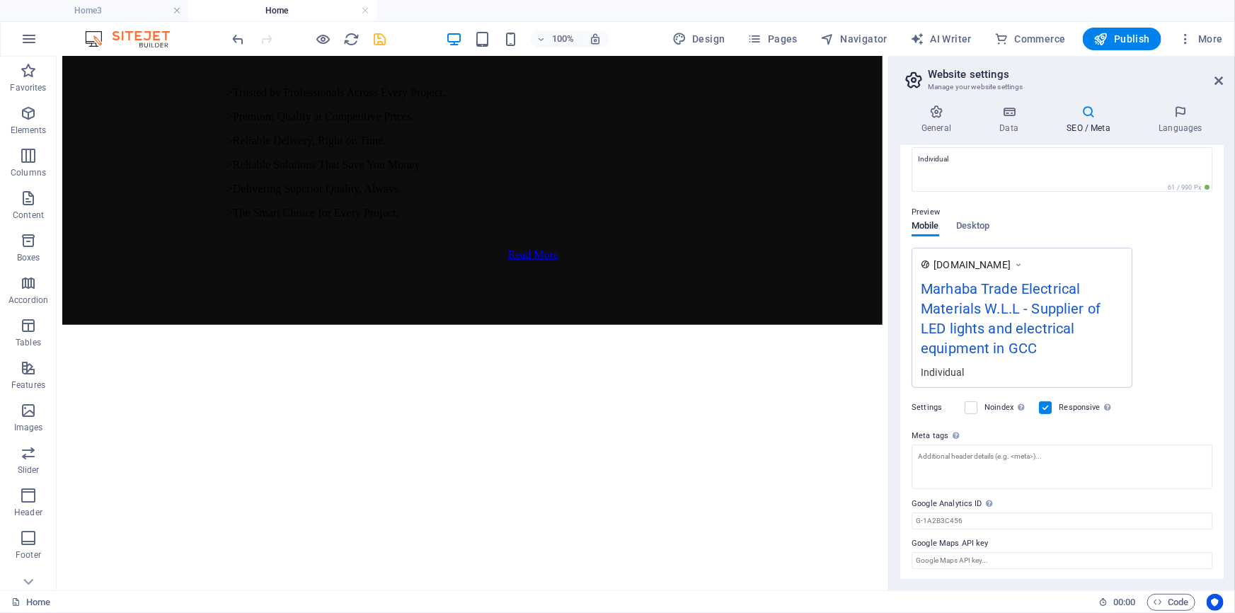
scroll to position [0, 0]
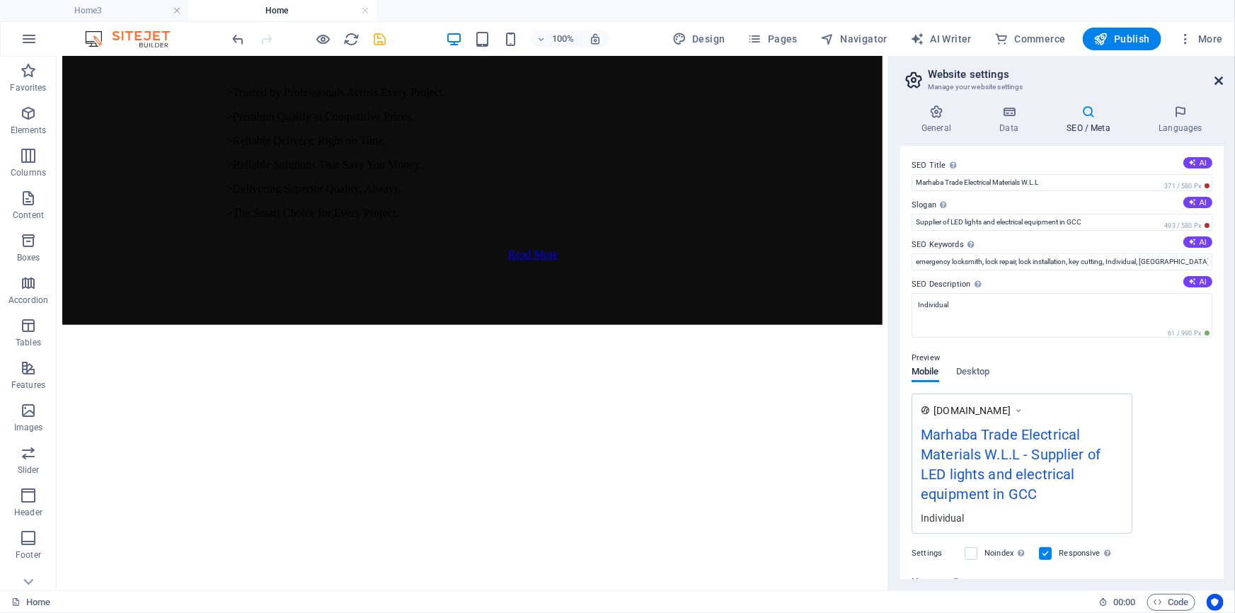
click at [1218, 83] on icon at bounding box center [1219, 80] width 8 height 11
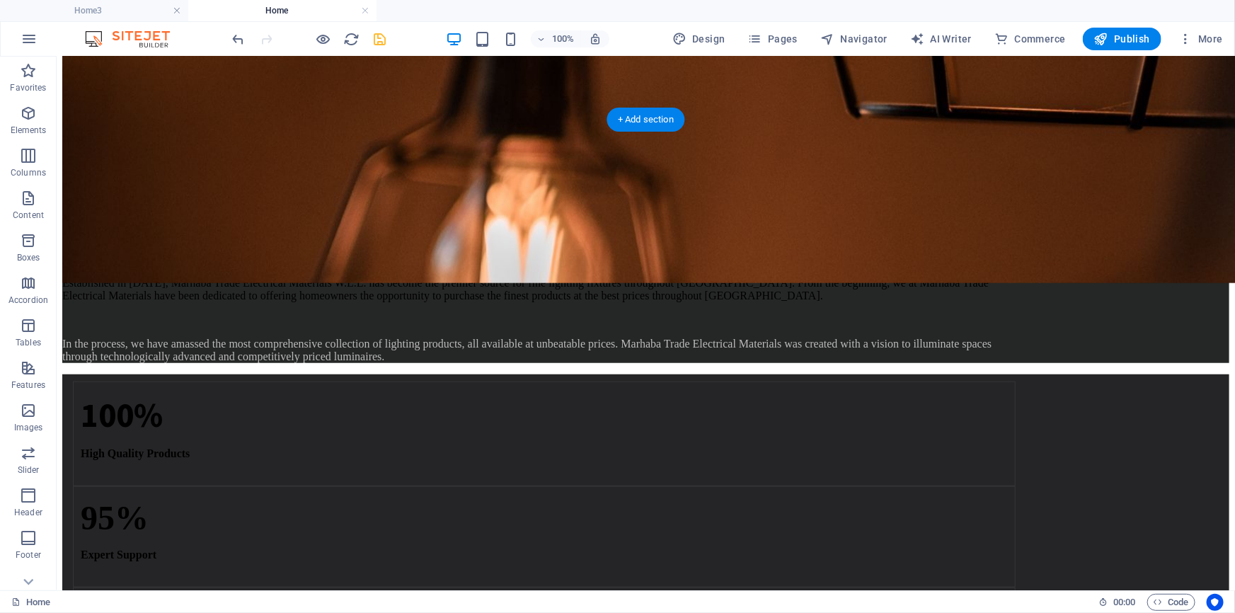
scroll to position [5553, 0]
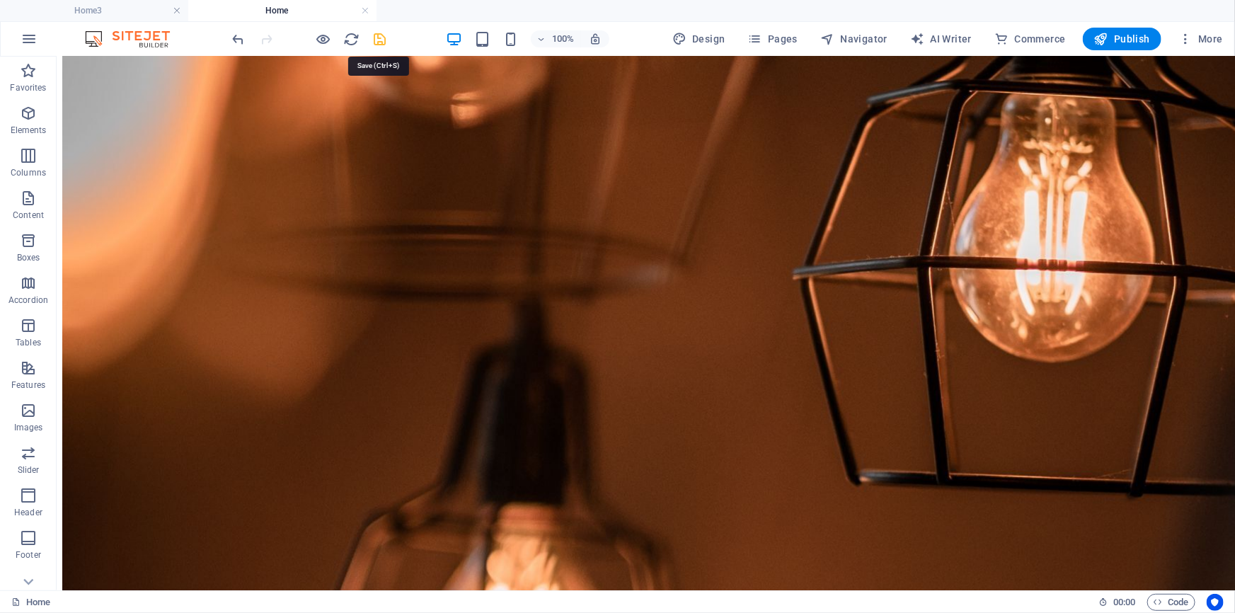
click at [386, 38] on icon "save" at bounding box center [380, 39] width 16 height 16
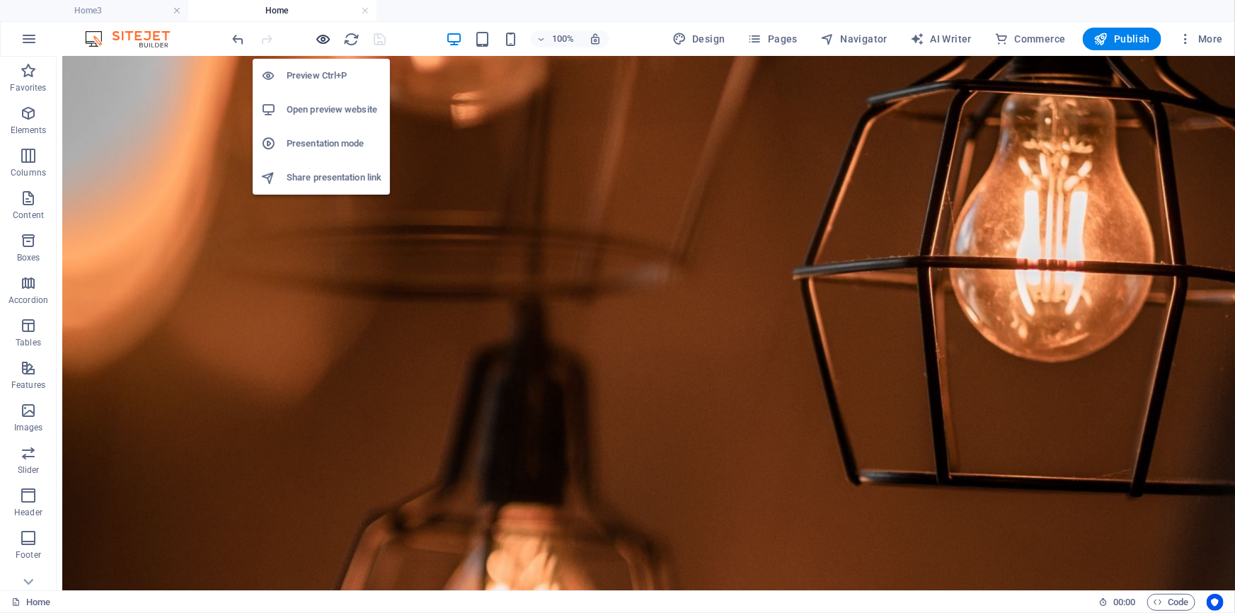
click at [324, 35] on icon "button" at bounding box center [324, 39] width 16 height 16
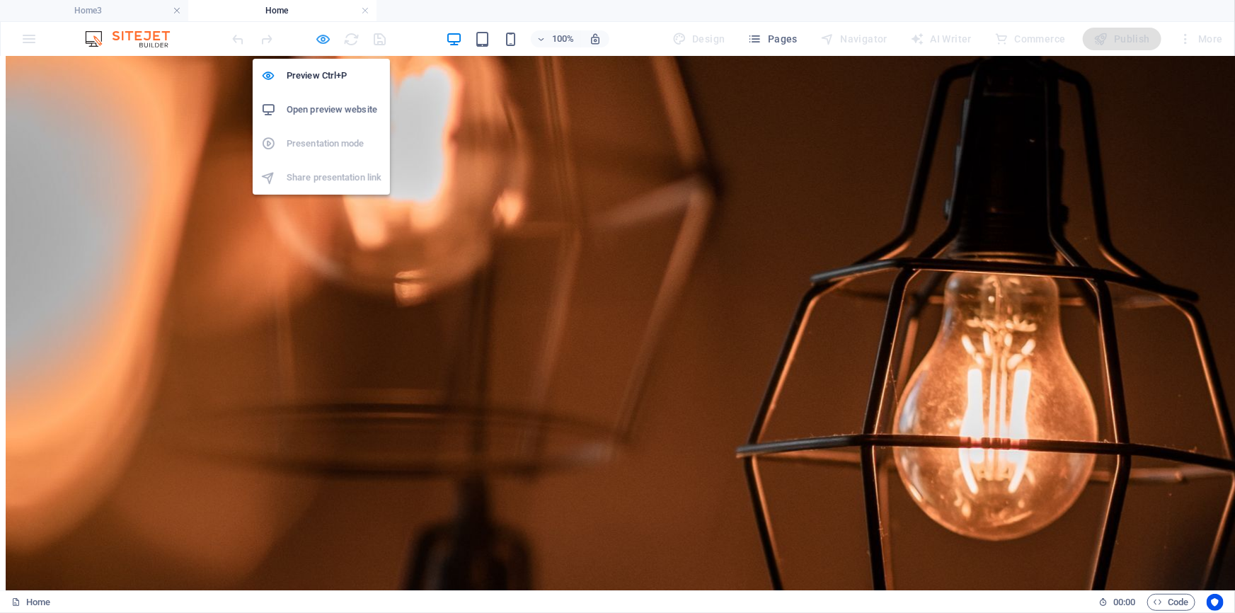
scroll to position [3714, 0]
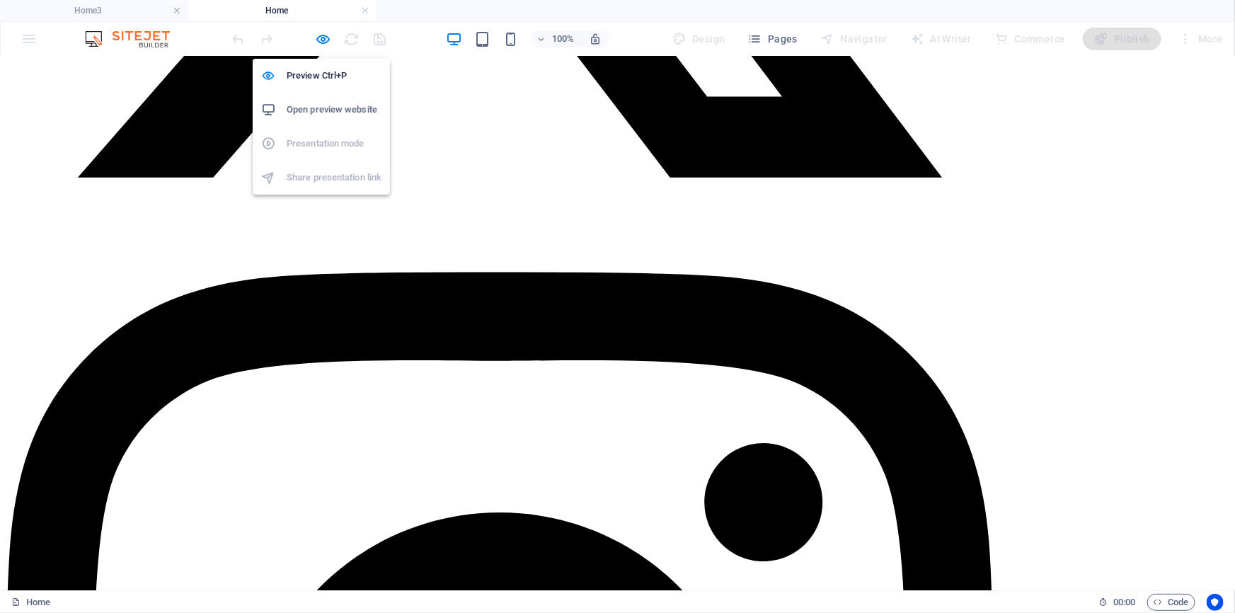
click at [321, 101] on h6 "Open preview website" at bounding box center [334, 109] width 95 height 17
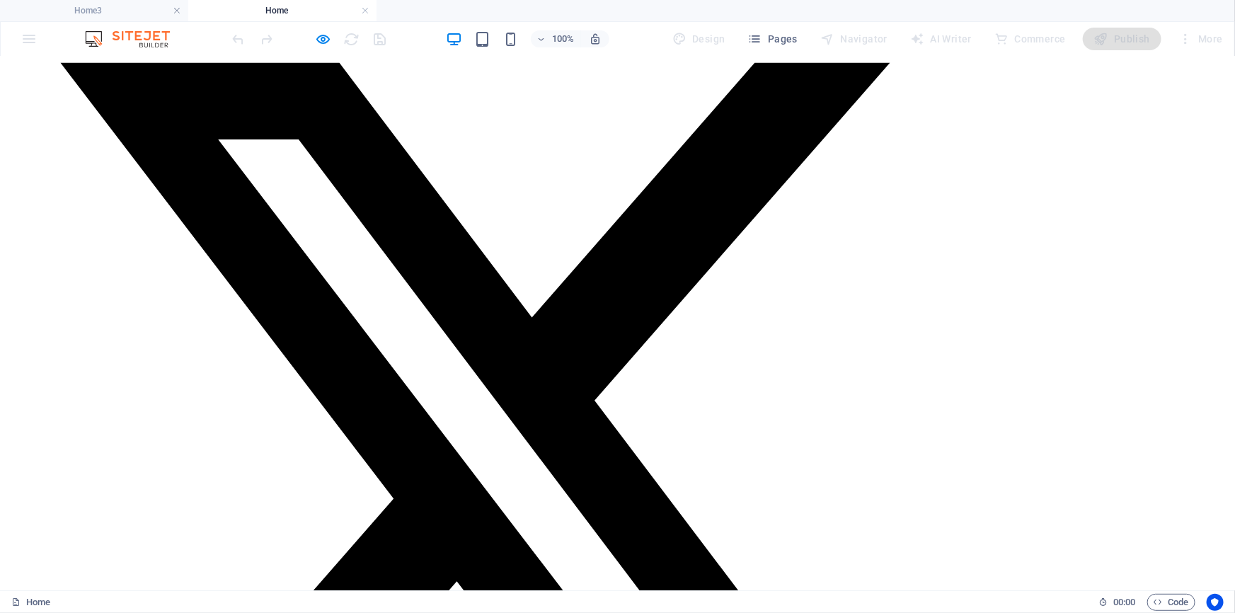
scroll to position [2878, 0]
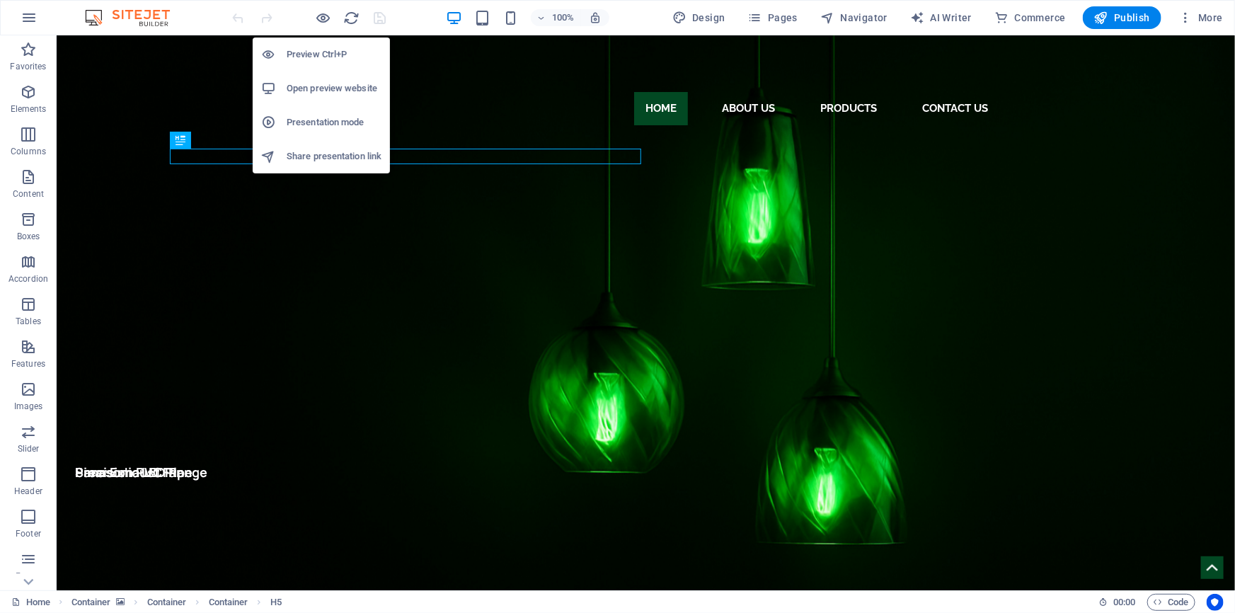
click at [318, 58] on h6 "Preview Ctrl+P" at bounding box center [334, 54] width 95 height 17
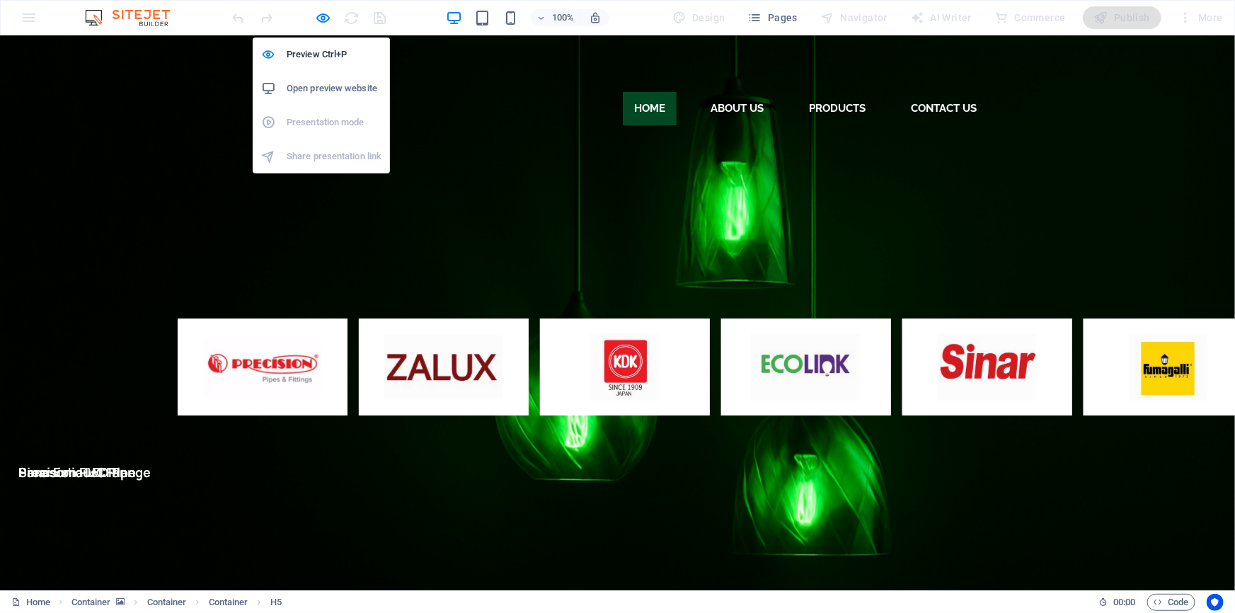
click at [326, 82] on h6 "Open preview website" at bounding box center [334, 88] width 95 height 17
click at [321, 17] on icon "button" at bounding box center [324, 18] width 16 height 16
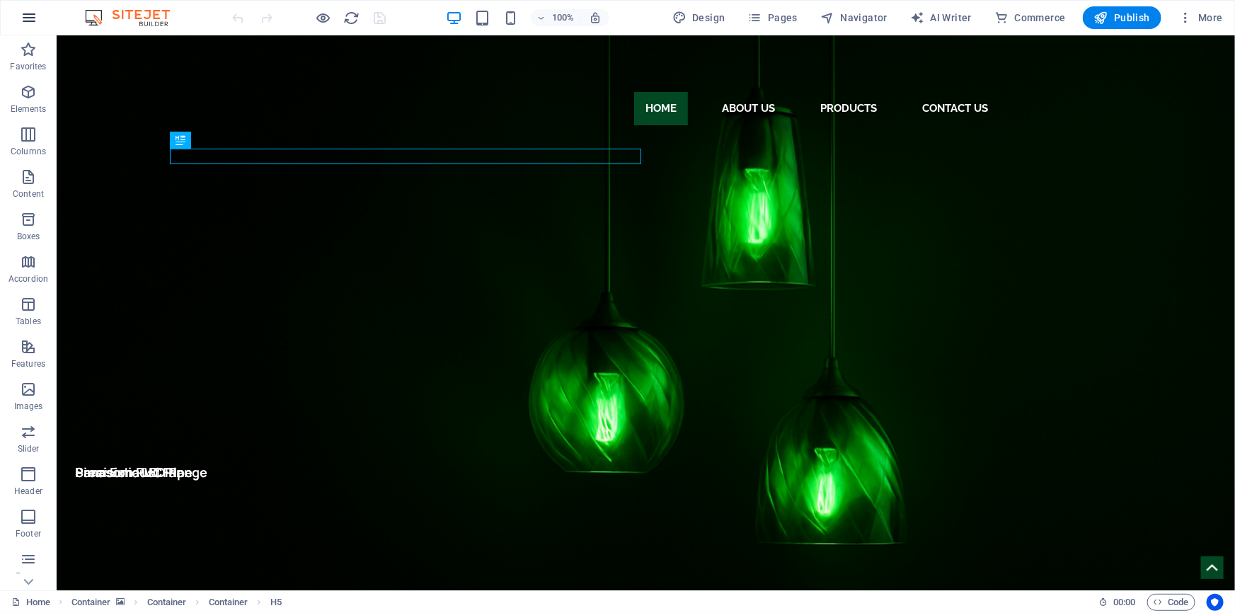
click at [30, 17] on icon "button" at bounding box center [29, 17] width 17 height 17
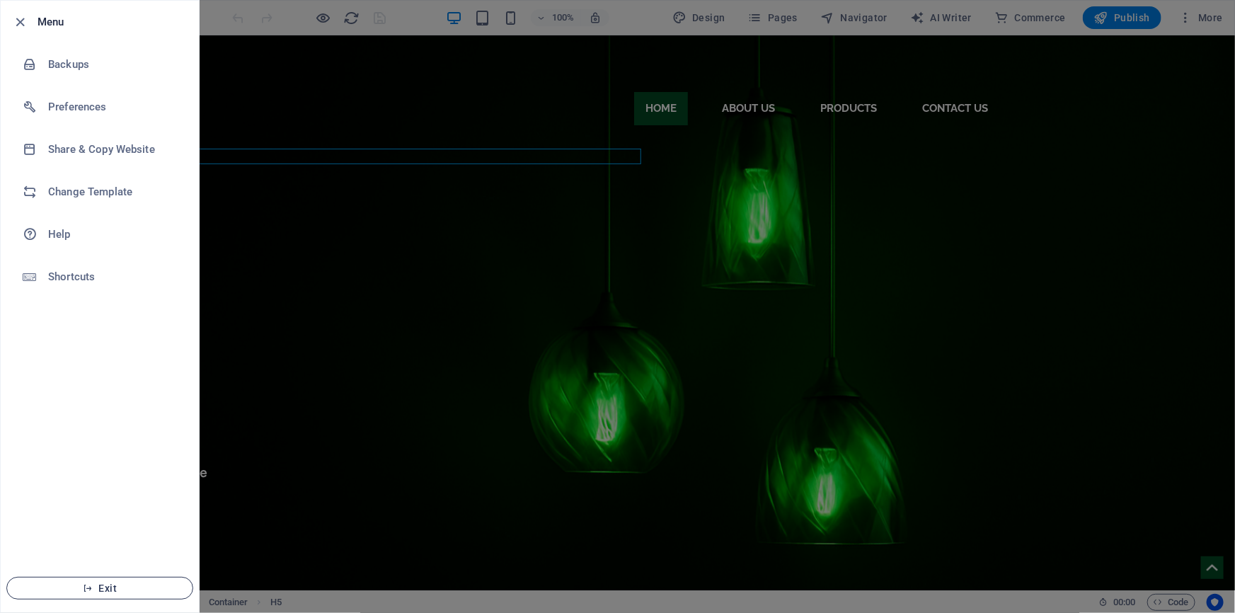
click at [120, 595] on button "Exit" at bounding box center [99, 588] width 187 height 23
